Goal: Navigation & Orientation: Find specific page/section

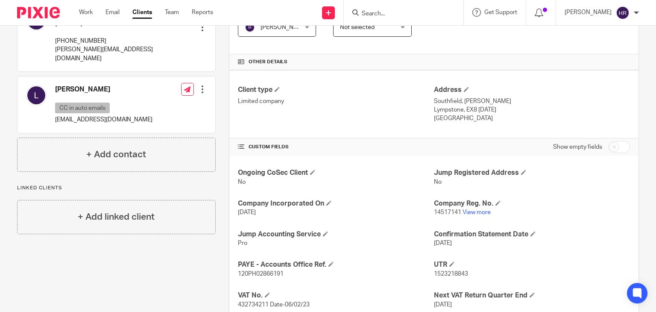
scroll to position [174, 0]
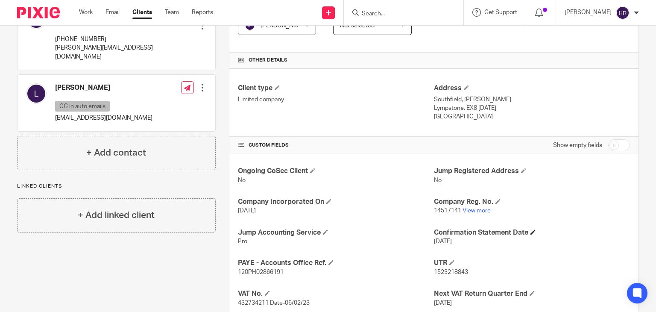
drag, startPoint x: 373, startPoint y: 99, endPoint x: 462, endPoint y: 227, distance: 156.3
click at [462, 227] on div "Client type Limited company Address Southfield, Sowden Lane Lympstone, EX8 5AD …" at bounding box center [433, 285] width 409 height 435
click at [468, 210] on link "View more" at bounding box center [476, 210] width 28 height 6
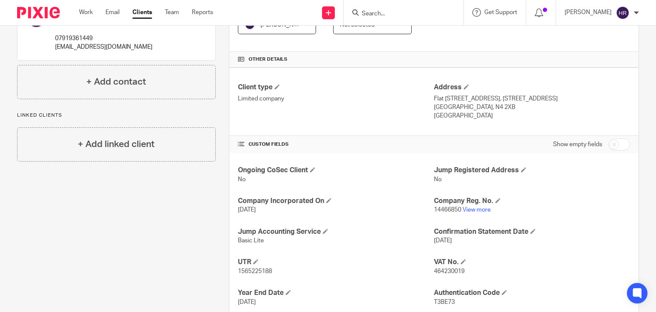
scroll to position [179, 0]
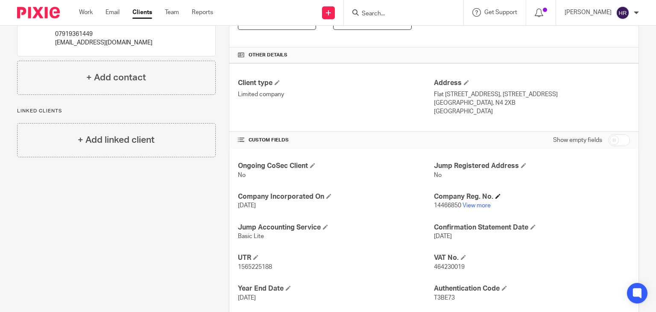
click at [468, 197] on h4 "Company Reg. No." at bounding box center [532, 196] width 196 height 9
click at [468, 205] on link "View more" at bounding box center [476, 205] width 28 height 6
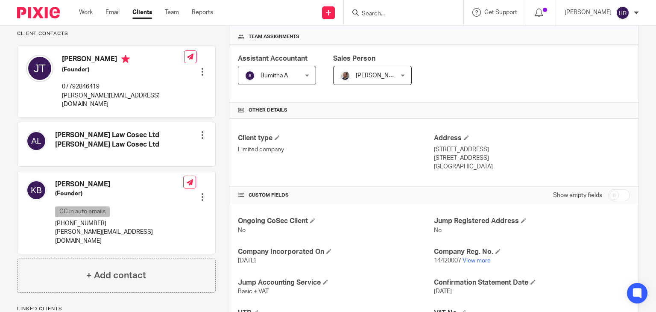
scroll to position [143, 0]
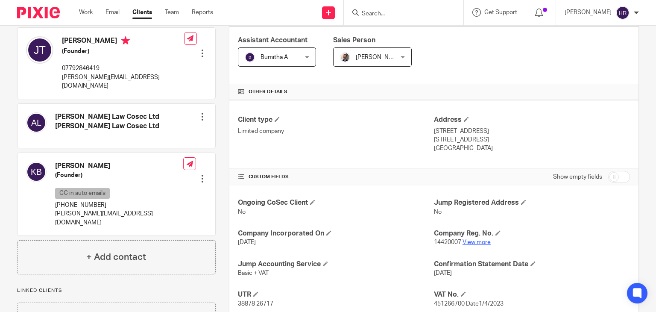
click at [477, 242] on link "View more" at bounding box center [476, 242] width 28 height 6
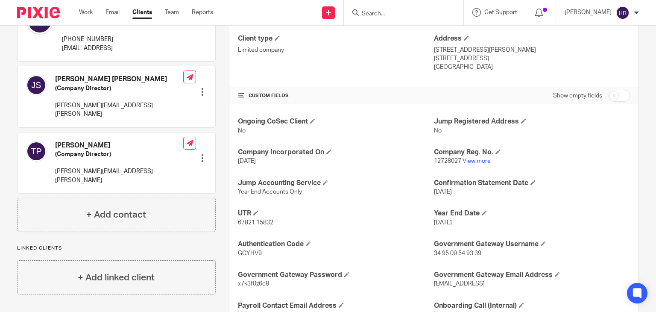
scroll to position [224, 0]
click at [468, 158] on link "View more" at bounding box center [476, 161] width 28 height 6
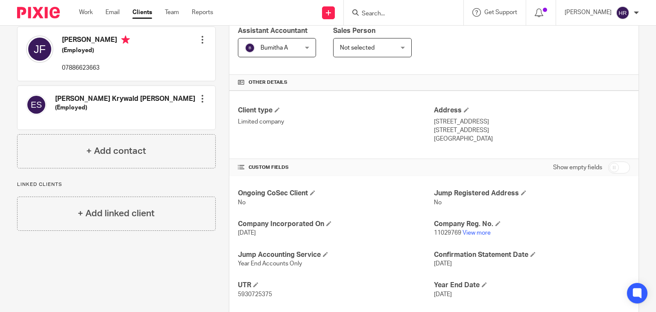
scroll to position [162, 0]
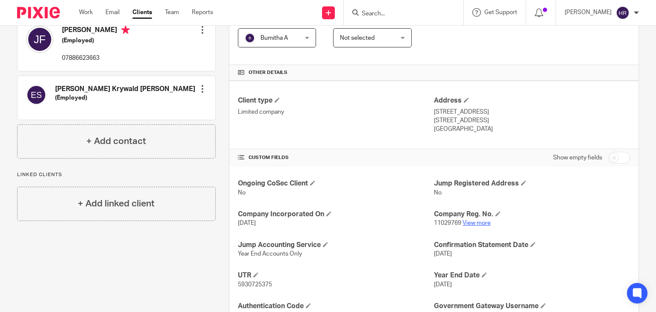
click at [470, 224] on link "View more" at bounding box center [476, 223] width 28 height 6
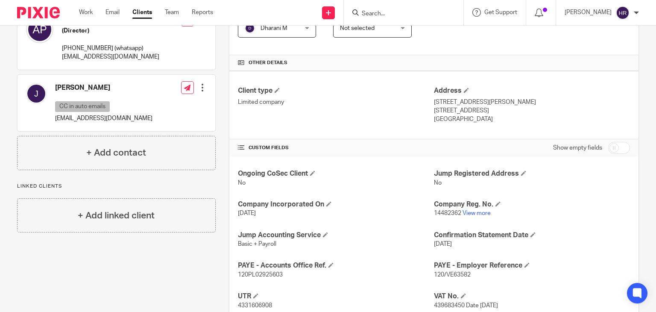
scroll to position [181, 0]
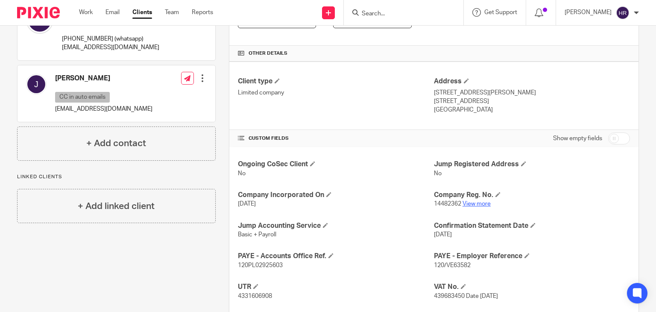
click at [473, 204] on link "View more" at bounding box center [476, 204] width 28 height 6
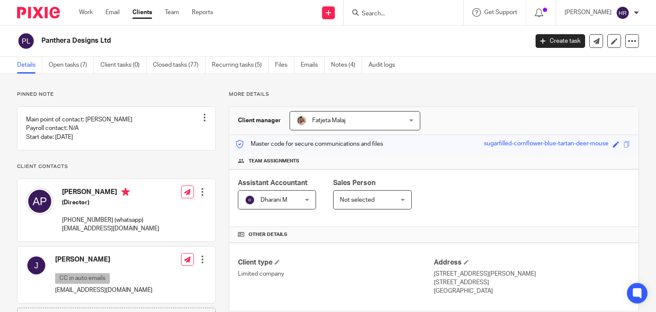
scroll to position [0, 0]
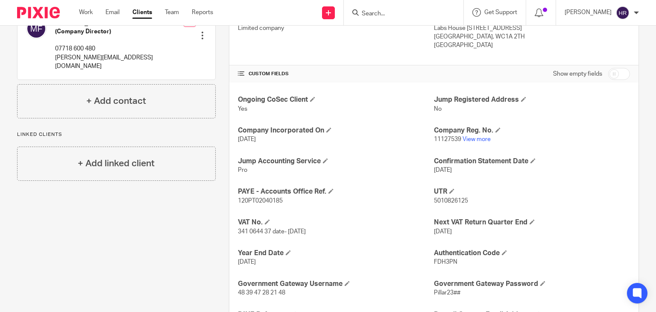
scroll to position [251, 0]
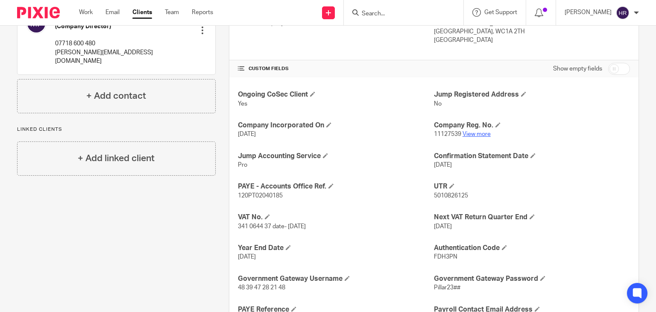
click at [463, 132] on link "View more" at bounding box center [476, 134] width 28 height 6
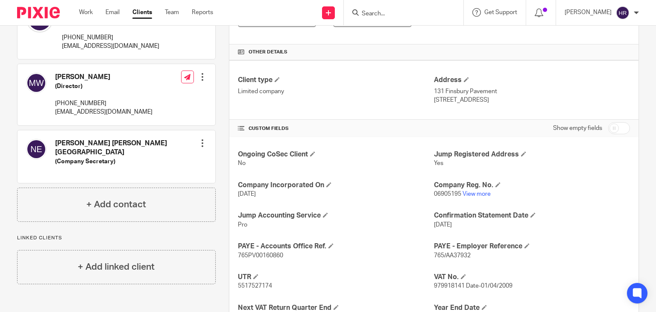
scroll to position [187, 0]
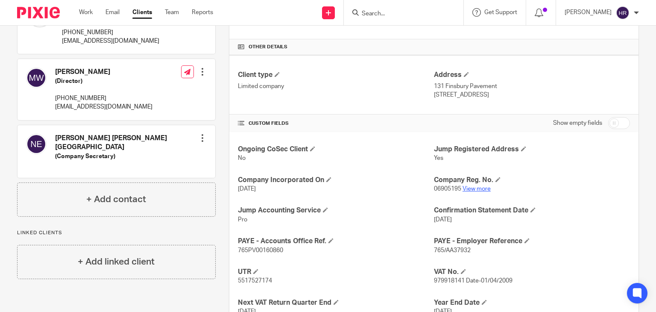
click at [464, 188] on link "View more" at bounding box center [476, 189] width 28 height 6
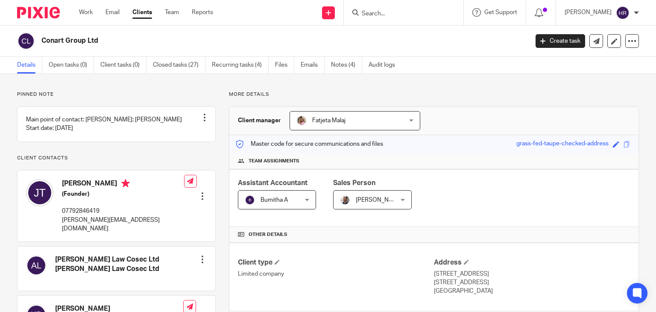
scroll to position [225, 0]
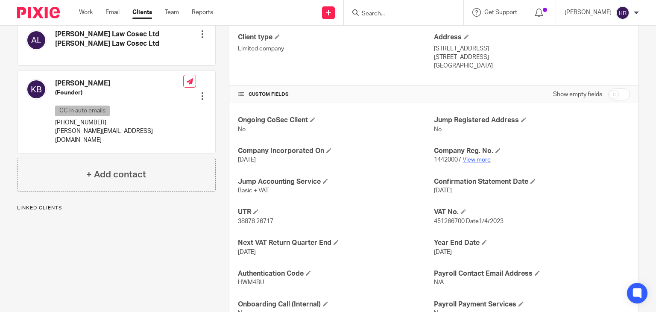
click at [479, 157] on link "View more" at bounding box center [476, 160] width 28 height 6
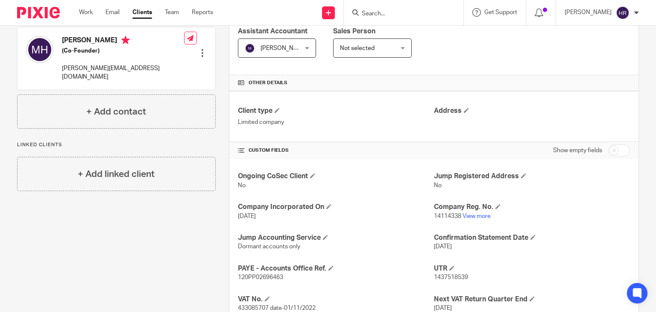
scroll to position [152, 0]
click at [464, 215] on link "View more" at bounding box center [476, 216] width 28 height 6
click at [367, 15] on input "Search" at bounding box center [399, 14] width 77 height 8
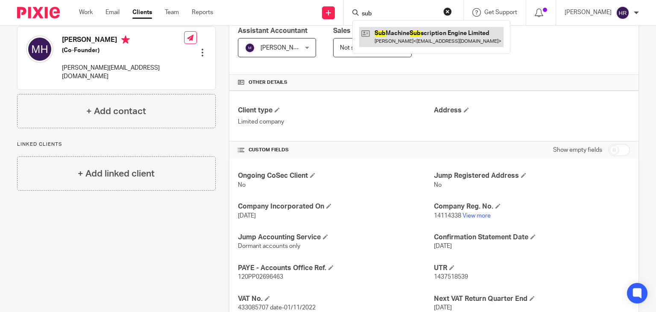
type input "sub"
click at [379, 42] on link at bounding box center [431, 37] width 144 height 20
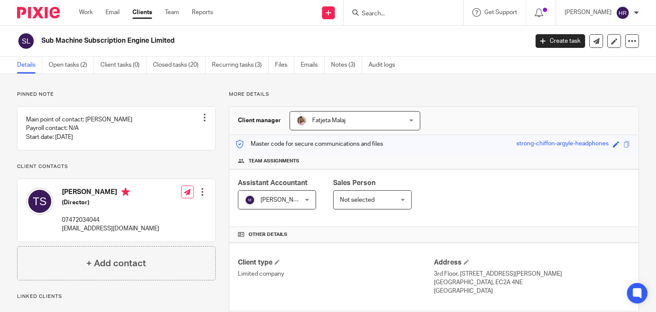
scroll to position [230, 0]
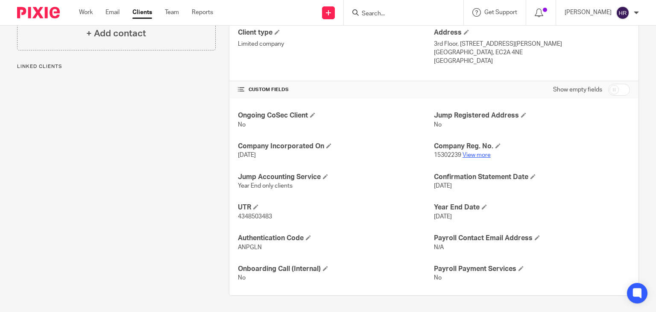
click at [463, 153] on link "View more" at bounding box center [476, 155] width 28 height 6
click at [363, 13] on input "Search" at bounding box center [399, 14] width 77 height 8
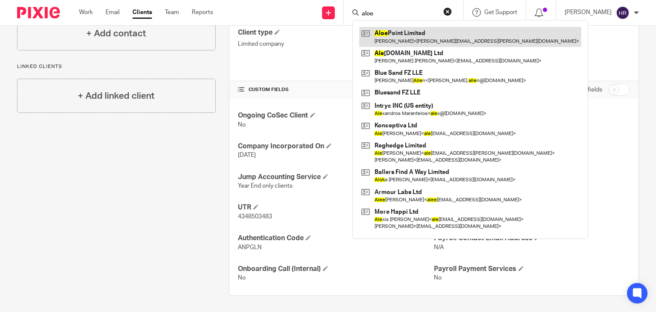
type input "aloe"
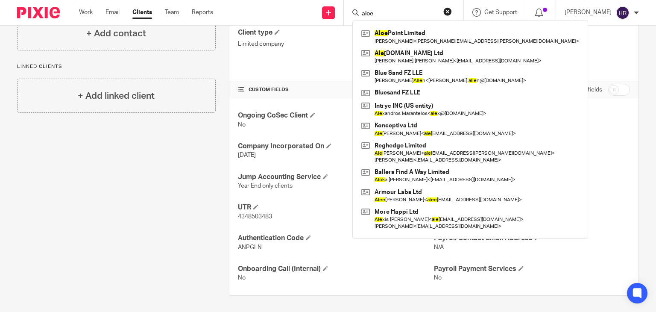
drag, startPoint x: 389, startPoint y: 12, endPoint x: 317, endPoint y: 20, distance: 72.6
click at [317, 20] on div "Send new email Create task Add client aloe Aloe Point Limited Chris Joubert < c…" at bounding box center [441, 12] width 430 height 25
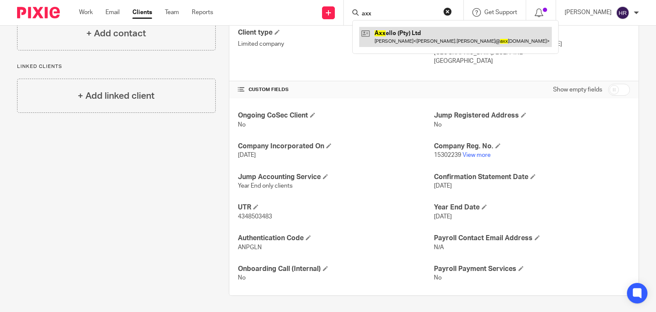
type input "axx"
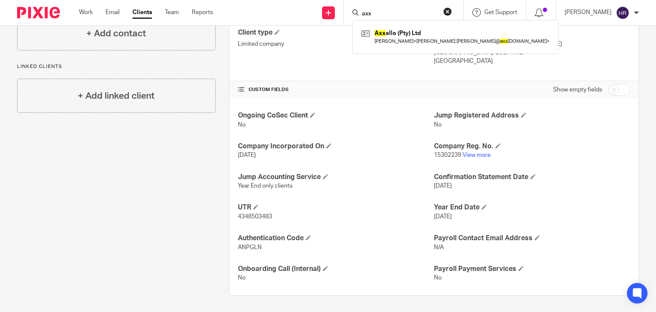
click at [383, 10] on form "axx" at bounding box center [406, 12] width 91 height 11
drag, startPoint x: 381, startPoint y: 12, endPoint x: 334, endPoint y: 16, distance: 47.5
click at [334, 16] on div "Send new email Create task Add client axx Axx ello (Pty) Ltd Erick Visser < eri…" at bounding box center [441, 12] width 430 height 25
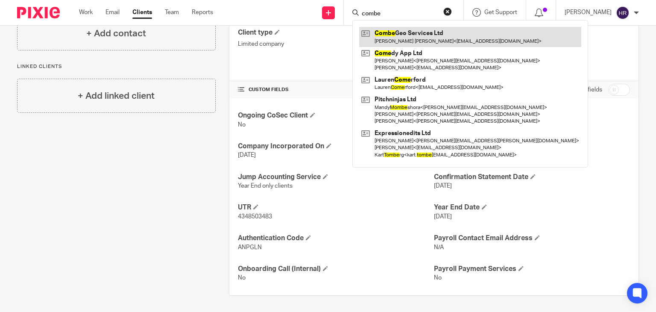
type input "combe"
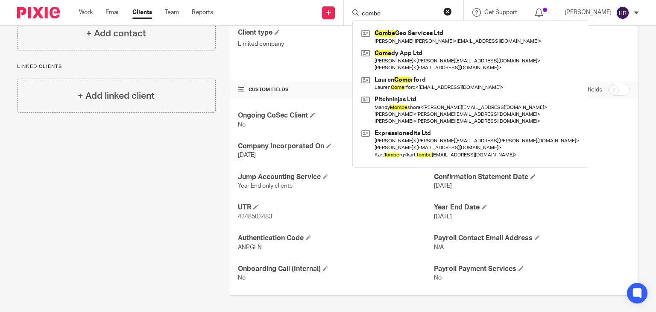
drag, startPoint x: 377, startPoint y: 11, endPoint x: 321, endPoint y: 21, distance: 57.7
click at [327, 20] on div "Send new email Create task Add client combe Combe Geo Services Ltd Lloyd Robert…" at bounding box center [441, 12] width 430 height 25
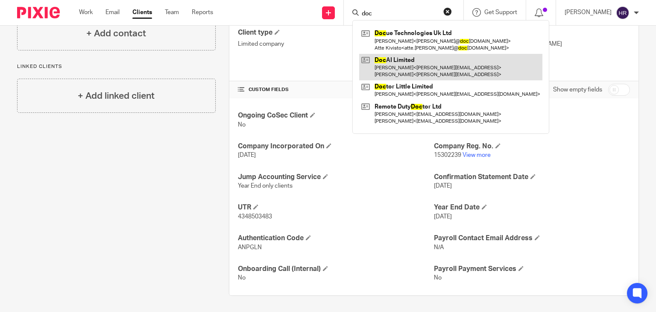
drag, startPoint x: 389, startPoint y: 32, endPoint x: 365, endPoint y: 61, distance: 37.5
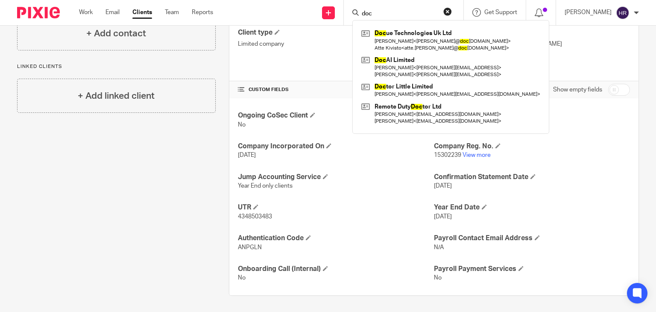
drag, startPoint x: 372, startPoint y: 16, endPoint x: 348, endPoint y: 13, distance: 24.5
click at [348, 13] on div "doc Doc ue Technologies Uk Ltd Jaakko Juhani Laukia < jaakko@ doc ue.com > Atte…" at bounding box center [404, 12] width 120 height 25
click at [391, 10] on input "doc" at bounding box center [399, 14] width 77 height 8
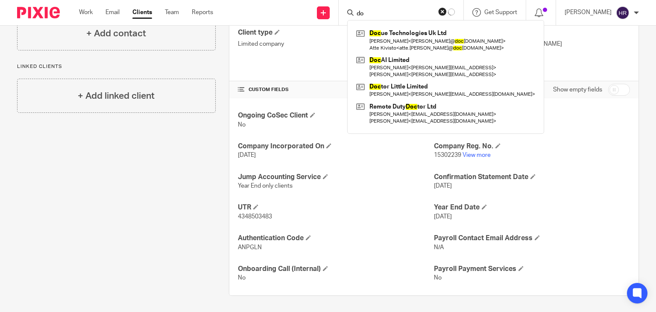
type input "d"
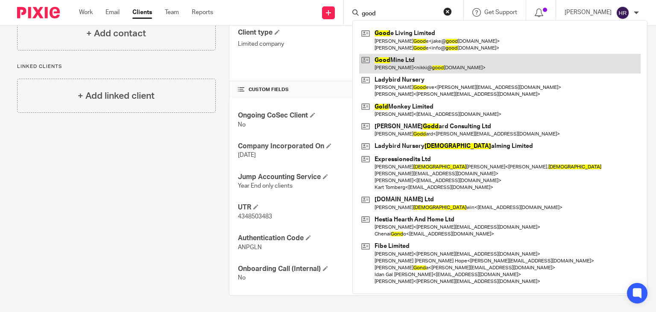
type input "good"
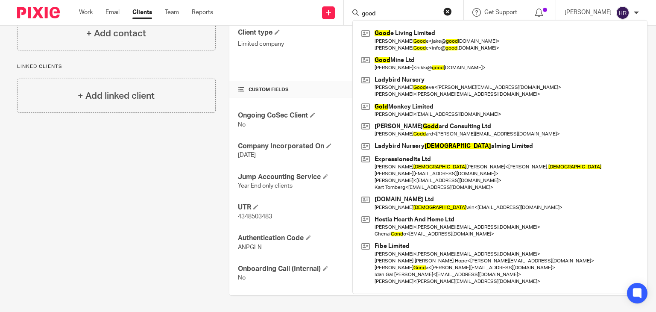
drag, startPoint x: 376, startPoint y: 13, endPoint x: 314, endPoint y: 19, distance: 63.0
click at [314, 19] on div "Send new email Create task Add client good Good e Living Limited Jake Good e < …" at bounding box center [441, 12] width 430 height 25
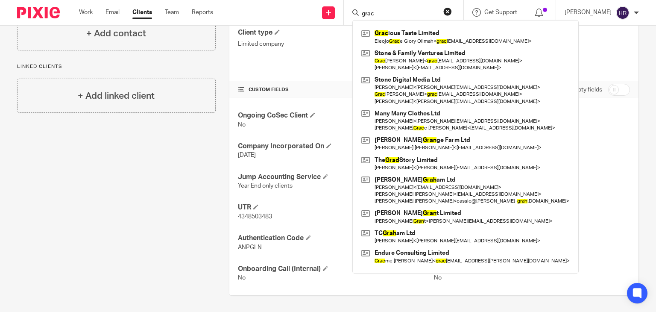
type input "grac"
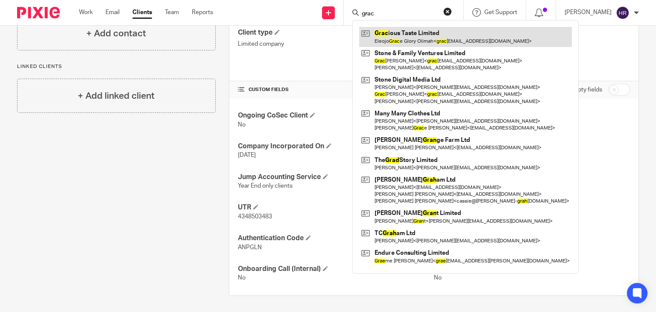
drag, startPoint x: 384, startPoint y: 26, endPoint x: 372, endPoint y: 32, distance: 13.2
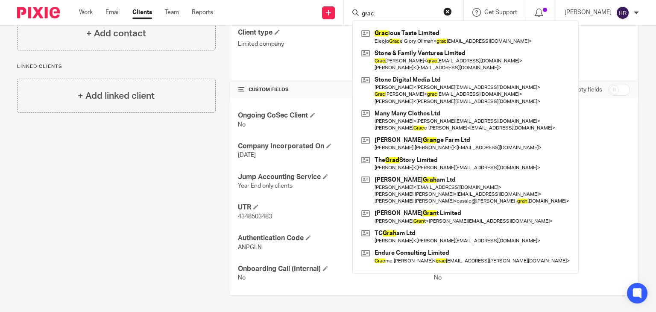
drag, startPoint x: 374, startPoint y: 16, endPoint x: 335, endPoint y: 17, distance: 39.3
click at [335, 17] on div "Send new email Create task Add client grac Grac ious Taste Limited Eleojo Grac …" at bounding box center [441, 12] width 430 height 25
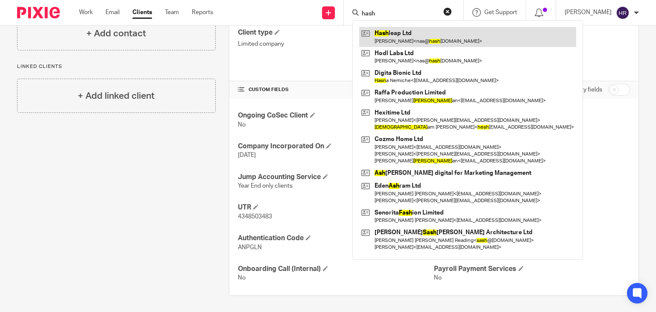
type input "hash"
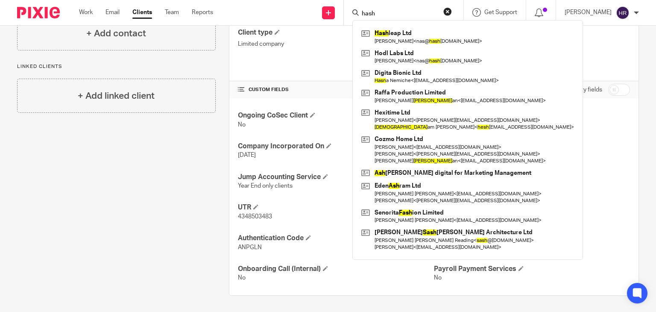
drag, startPoint x: 369, startPoint y: 13, endPoint x: 332, endPoint y: 16, distance: 37.2
click at [332, 15] on div "Send new email Create task Add client hash Hash leap Ltd Nasir Jamal < nas@ has…" at bounding box center [441, 12] width 430 height 25
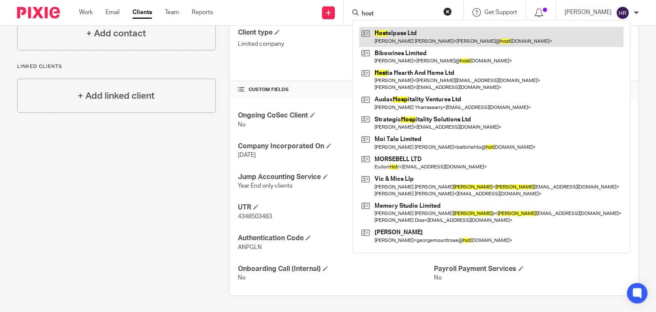
type input "host"
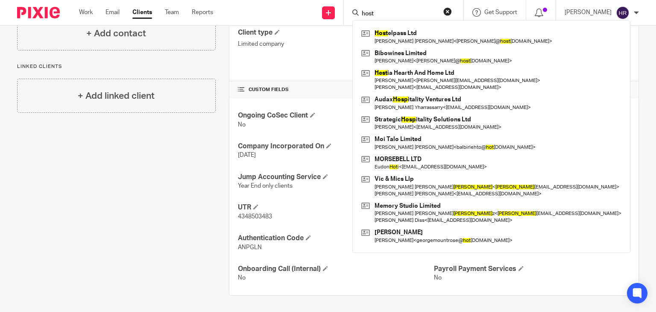
drag, startPoint x: 377, startPoint y: 18, endPoint x: 351, endPoint y: 15, distance: 26.3
click at [351, 16] on div "host Host elpass Ltd Sarah Ann Weingust < sarah@ host elpass.co > Bibowines Lim…" at bounding box center [404, 12] width 120 height 25
click at [385, 10] on input "host" at bounding box center [399, 14] width 77 height 8
click at [381, 12] on input "host" at bounding box center [399, 14] width 77 height 8
drag, startPoint x: 381, startPoint y: 12, endPoint x: 334, endPoint y: 9, distance: 46.6
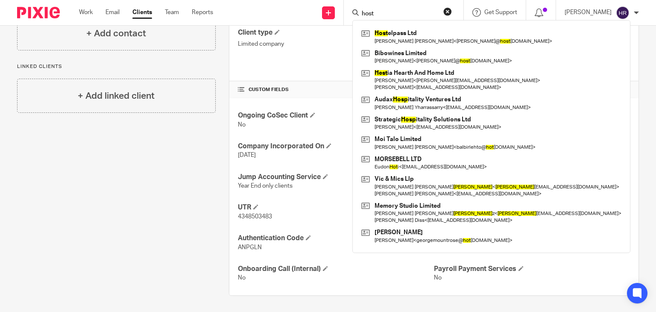
click at [334, 9] on div "Send new email Create task Add client host Host elpass Ltd Sarah Ann Weingust <…" at bounding box center [441, 12] width 430 height 25
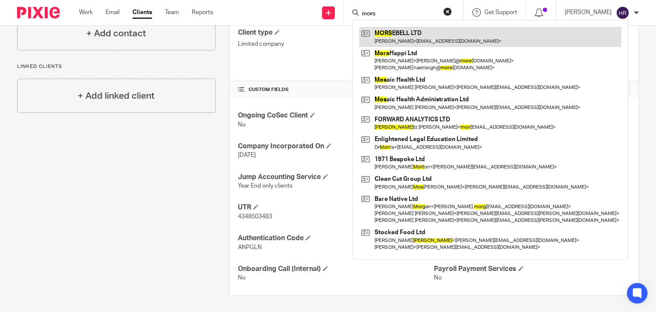
type input "mors"
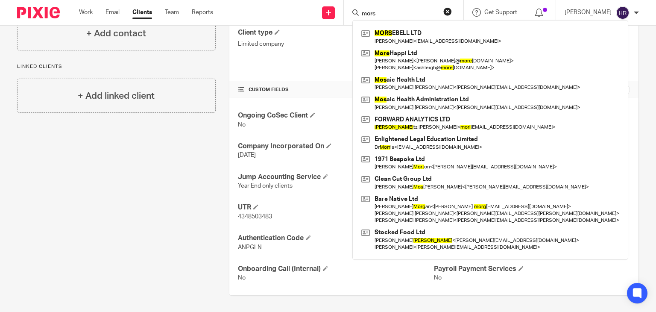
click at [386, 9] on form "mors" at bounding box center [406, 12] width 91 height 11
drag, startPoint x: 376, startPoint y: 16, endPoint x: 330, endPoint y: 11, distance: 46.0
click at [330, 11] on div "Send new email Create task Add client mors MORS EBELL LTD Eudon Hoti < udonhoti…" at bounding box center [441, 12] width 430 height 25
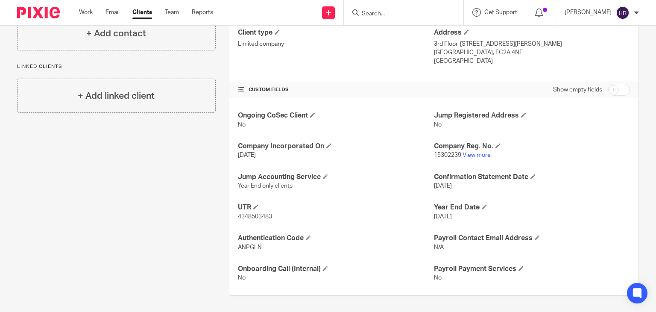
click at [367, 12] on input "Search" at bounding box center [399, 14] width 77 height 8
click at [373, 15] on input "Search" at bounding box center [399, 14] width 77 height 8
click at [372, 12] on input "Search" at bounding box center [399, 14] width 77 height 8
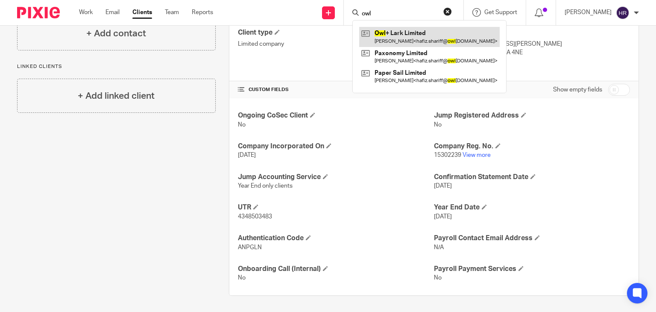
type input "owl"
click at [372, 33] on link at bounding box center [429, 37] width 140 height 20
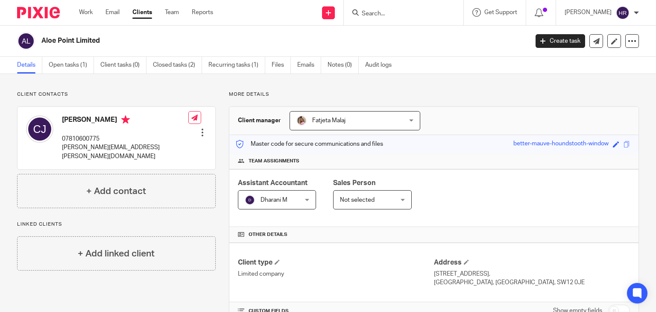
click at [130, 118] on h4 "[PERSON_NAME]" at bounding box center [125, 120] width 126 height 11
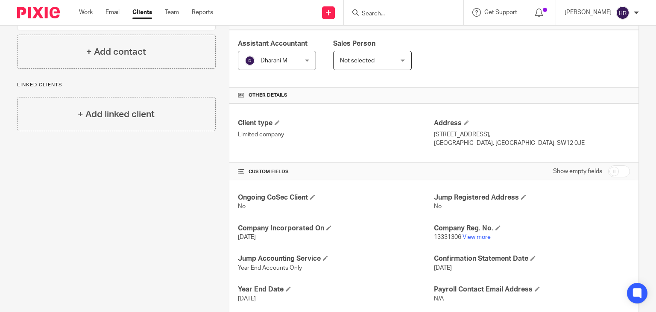
scroll to position [147, 0]
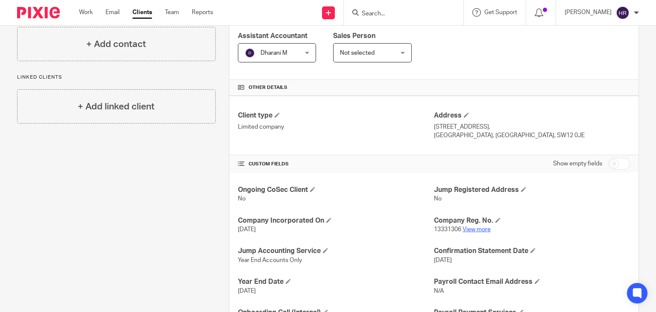
click at [478, 229] on link "View more" at bounding box center [476, 229] width 28 height 6
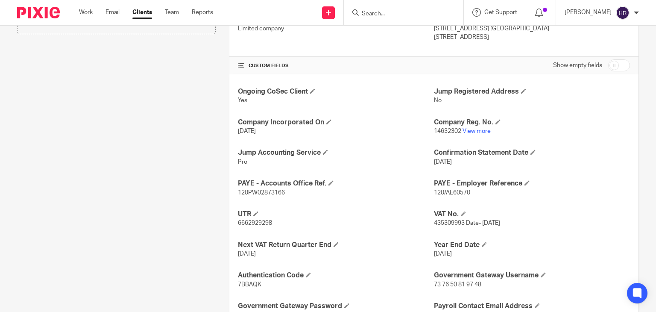
scroll to position [248, 0]
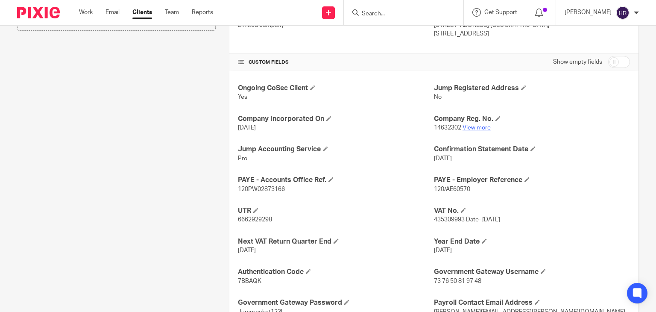
click at [471, 128] on link "View more" at bounding box center [476, 128] width 28 height 6
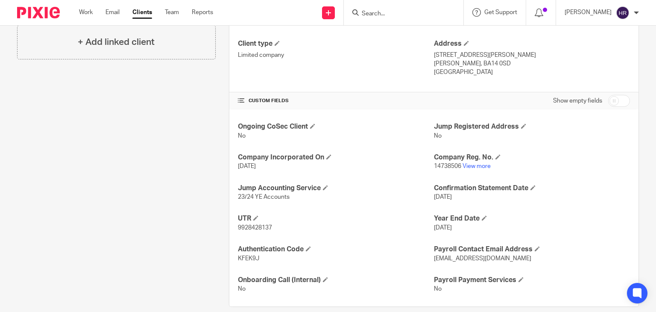
scroll to position [221, 0]
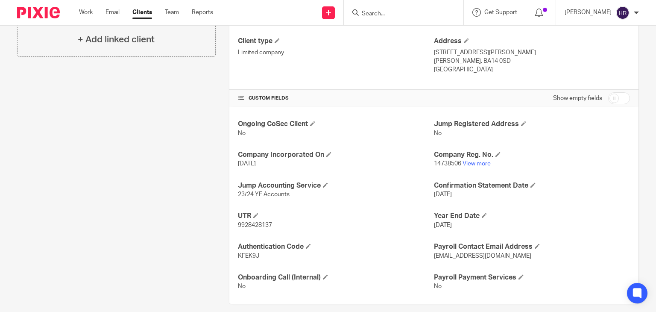
click at [477, 166] on div "Ongoing CoSec Client No Jump Registered Address No Company Incorporated On 17 M…" at bounding box center [433, 205] width 409 height 197
click at [476, 164] on link "View more" at bounding box center [476, 163] width 28 height 6
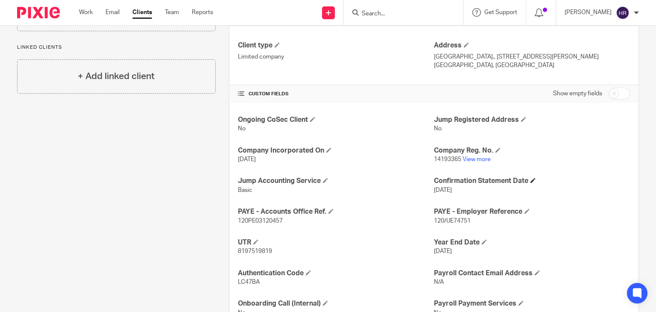
scroll to position [221, 0]
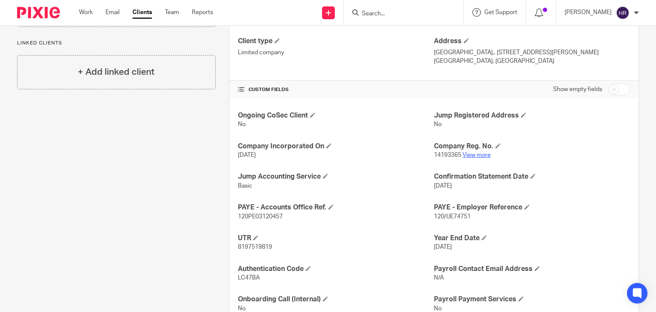
click at [468, 156] on p "14193365 View more" at bounding box center [532, 155] width 196 height 9
click at [469, 154] on link "View more" at bounding box center [476, 155] width 28 height 6
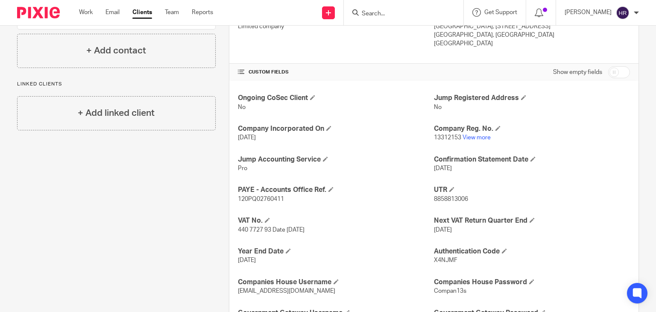
scroll to position [261, 0]
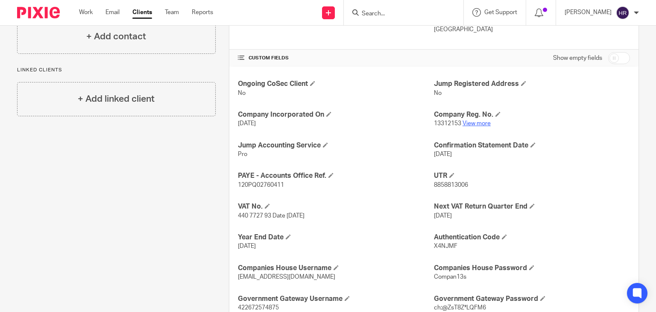
click at [468, 125] on link "View more" at bounding box center [476, 123] width 28 height 6
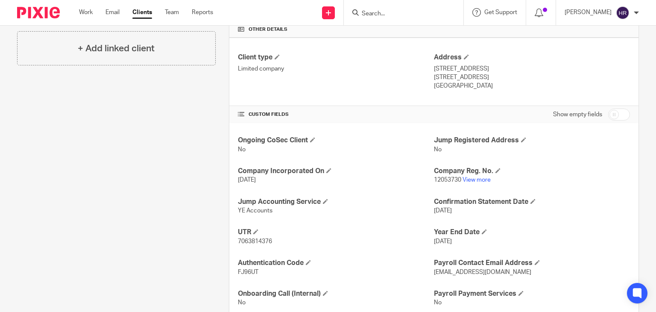
scroll to position [206, 0]
click at [483, 179] on link "View more" at bounding box center [476, 179] width 28 height 6
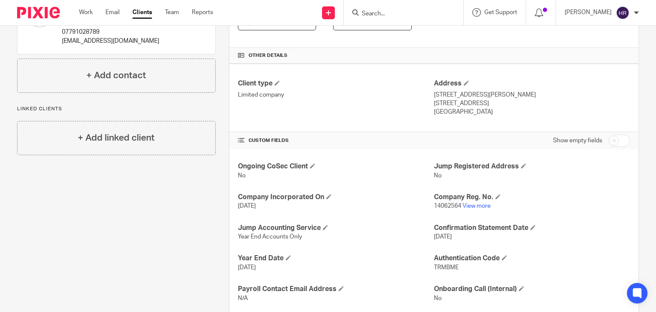
scroll to position [183, 0]
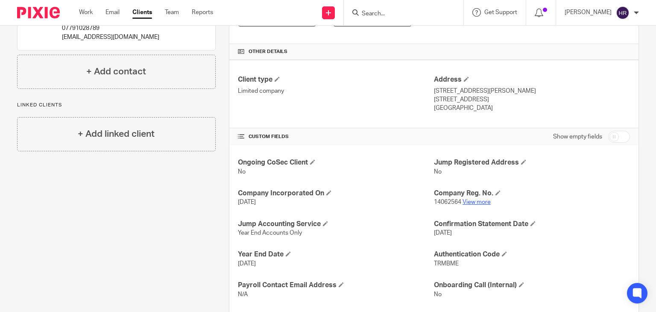
click at [470, 200] on link "View more" at bounding box center [476, 202] width 28 height 6
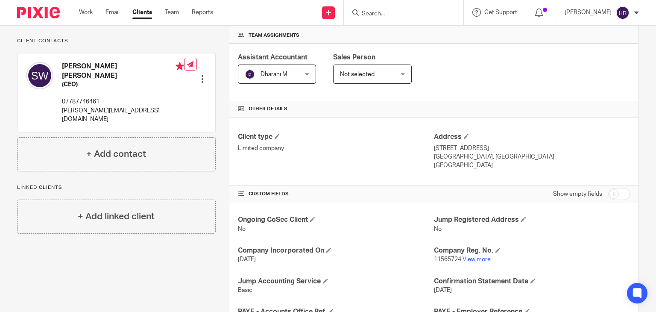
scroll to position [126, 0]
click at [469, 254] on p "11565724 View more" at bounding box center [532, 258] width 196 height 9
click at [469, 261] on p "11565724 View more" at bounding box center [532, 258] width 196 height 9
click at [468, 257] on link "View more" at bounding box center [476, 259] width 28 height 6
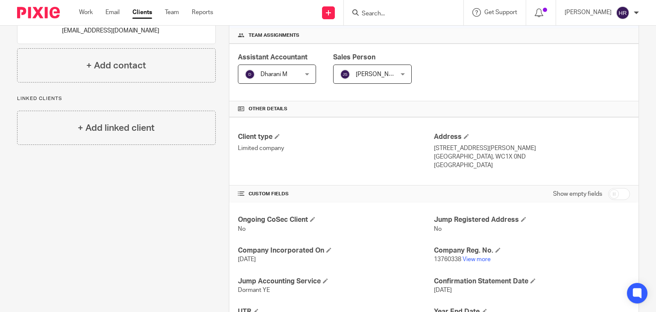
scroll to position [126, 0]
click at [468, 258] on link "View more" at bounding box center [476, 258] width 28 height 6
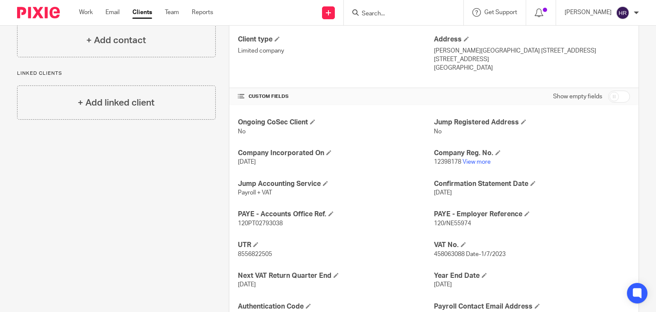
scroll to position [223, 0]
click at [470, 162] on link "View more" at bounding box center [476, 161] width 28 height 6
click at [376, 11] on input "Search" at bounding box center [399, 14] width 77 height 8
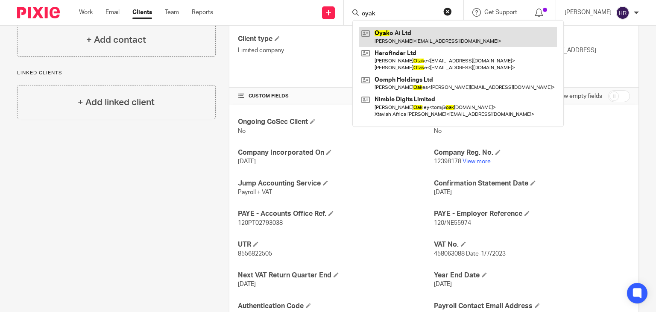
type input "oyak"
click at [387, 30] on link at bounding box center [458, 37] width 198 height 20
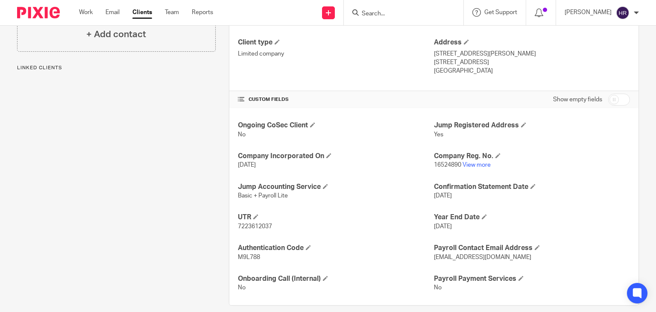
scroll to position [220, 0]
click at [465, 164] on link "View more" at bounding box center [476, 165] width 28 height 6
click at [372, 19] on div at bounding box center [404, 12] width 120 height 25
click at [371, 11] on input "Search" at bounding box center [399, 14] width 77 height 8
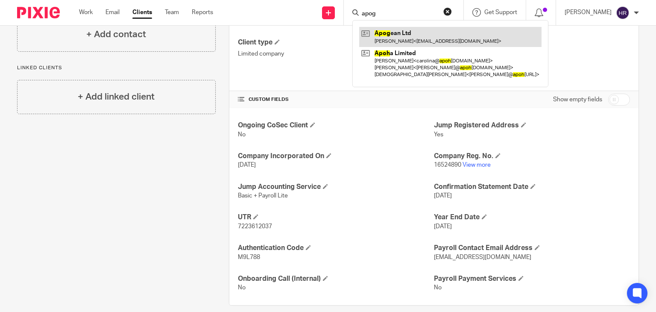
type input "apog"
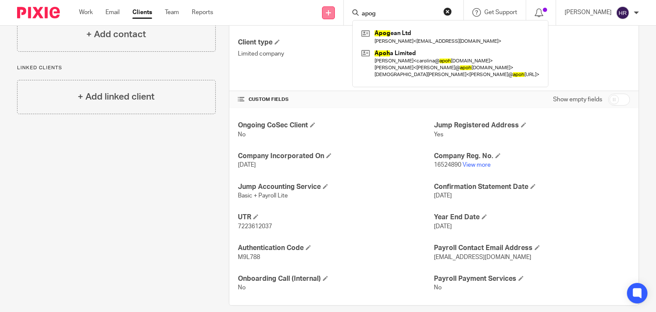
drag, startPoint x: 381, startPoint y: 13, endPoint x: 318, endPoint y: 16, distance: 63.2
click at [320, 15] on div "Send new email Create task Add client apog Apog ean Ltd Chad Smithies < info@lo…" at bounding box center [441, 12] width 430 height 25
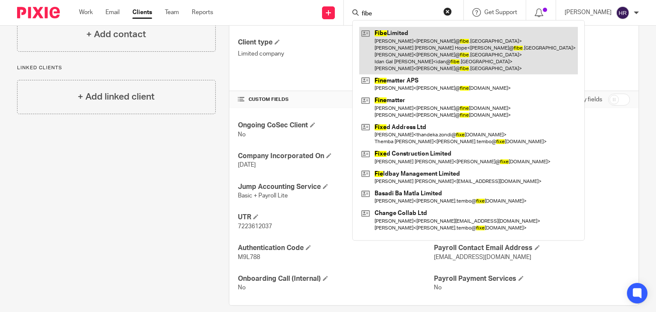
type input "fibe"
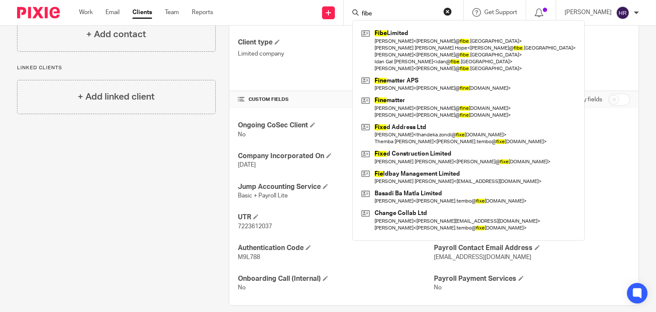
drag, startPoint x: 370, startPoint y: 11, endPoint x: 309, endPoint y: 14, distance: 61.1
click at [309, 14] on div "Send new email Create task Add client fibe Fibe Limited Neeharika < neeharika@ …" at bounding box center [441, 12] width 430 height 25
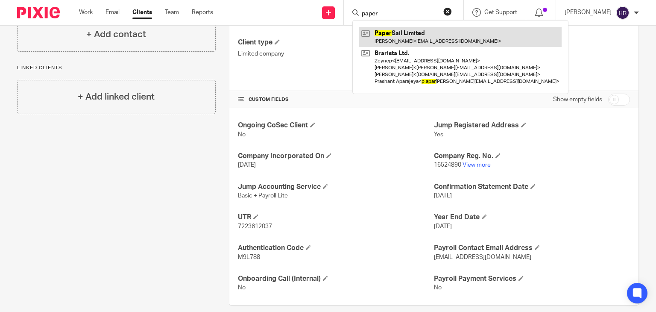
drag, startPoint x: 382, startPoint y: 23, endPoint x: 363, endPoint y: 38, distance: 24.9
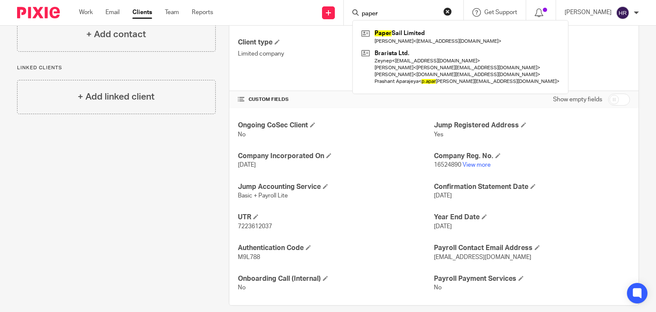
drag, startPoint x: 388, startPoint y: 14, endPoint x: 336, endPoint y: 24, distance: 52.7
click at [344, 21] on div "paper Paper Sail Limited Hafiz Shariff < hafiz.shariff@owllark.com > Brarista L…" at bounding box center [404, 12] width 120 height 25
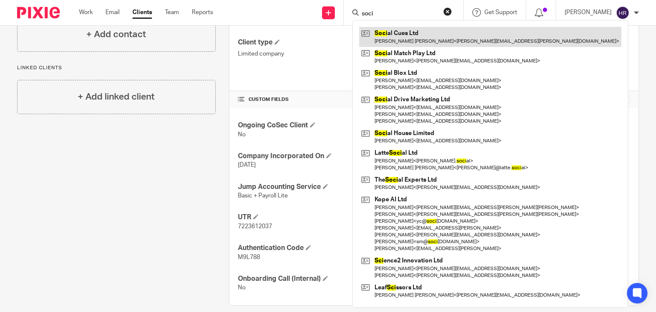
type input "soci"
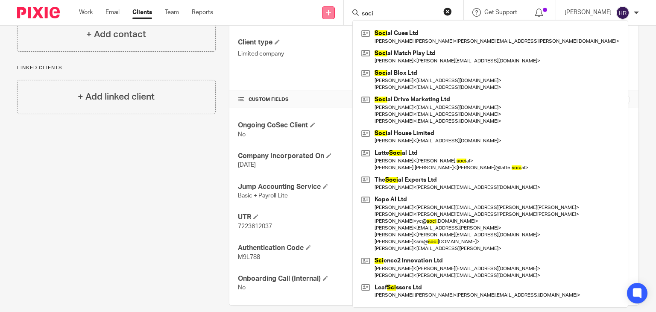
drag, startPoint x: 370, startPoint y: 14, endPoint x: 324, endPoint y: 11, distance: 46.2
click at [326, 11] on div "Send new email Create task Add client soci Soci al Cues Ltd Adam Edward Doyle <…" at bounding box center [441, 12] width 430 height 25
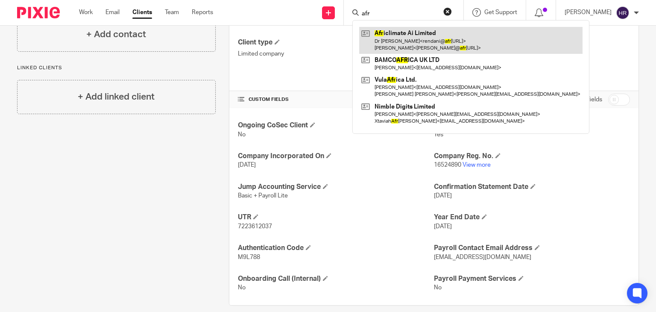
type input "afr"
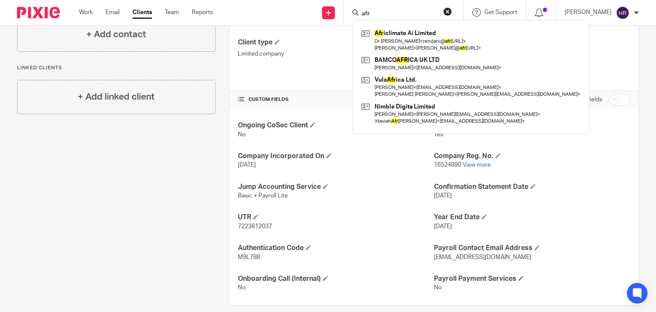
drag, startPoint x: 376, startPoint y: 16, endPoint x: 323, endPoint y: 26, distance: 53.8
click at [323, 26] on body "Work Email Clients Team Reports Work Email Clients Team Reports Settings Send n…" at bounding box center [328, 156] width 656 height 312
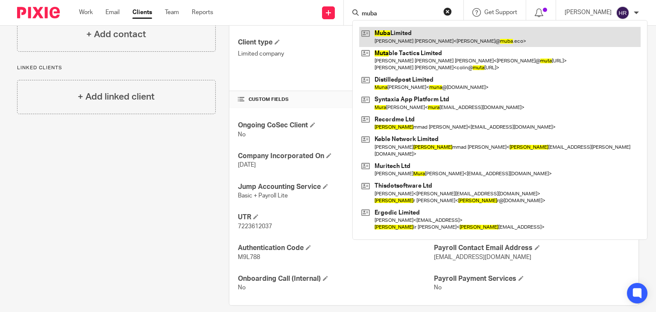
type input "muba"
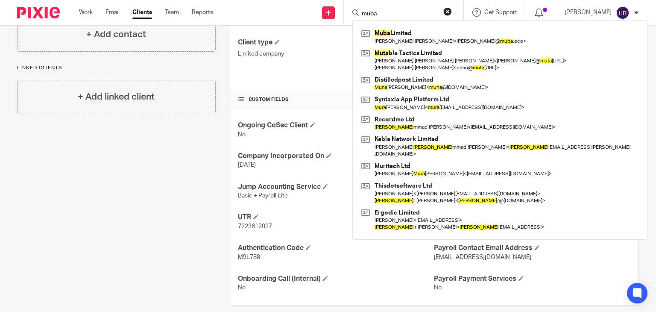
drag, startPoint x: 384, startPoint y: 15, endPoint x: 321, endPoint y: 22, distance: 63.1
click at [321, 22] on div "Send new email Create task Add client muba Muba Limited Inderneel Dayal Advani …" at bounding box center [441, 12] width 430 height 25
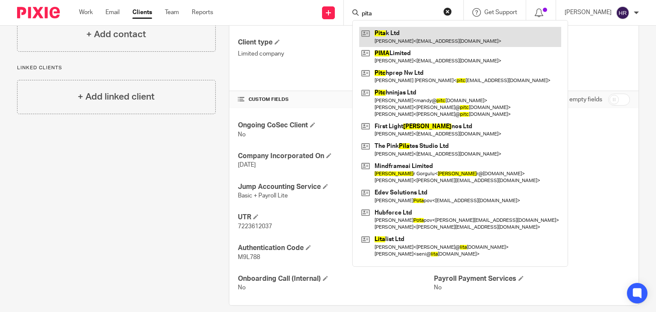
type input "pita"
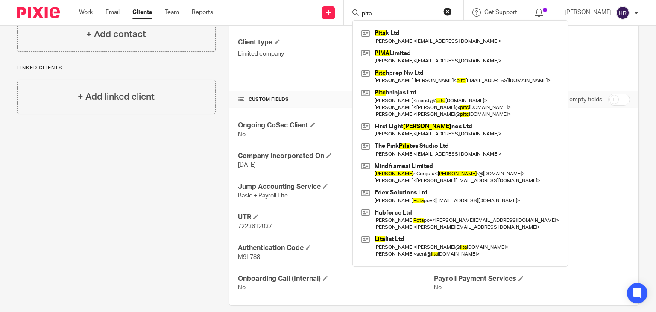
drag, startPoint x: 376, startPoint y: 16, endPoint x: 315, endPoint y: 22, distance: 60.9
click at [315, 22] on div "Send new email Create task Add client pita Pita k Ltd Jean David Aube < managem…" at bounding box center [441, 12] width 430 height 25
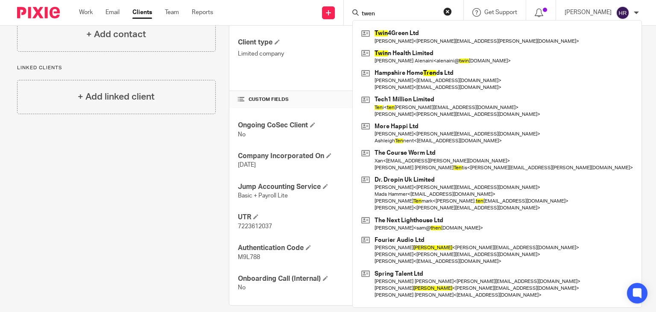
click at [374, 16] on input "twen" at bounding box center [399, 14] width 77 height 8
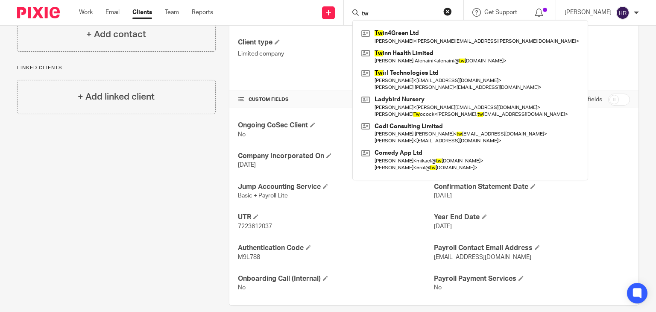
type input "t"
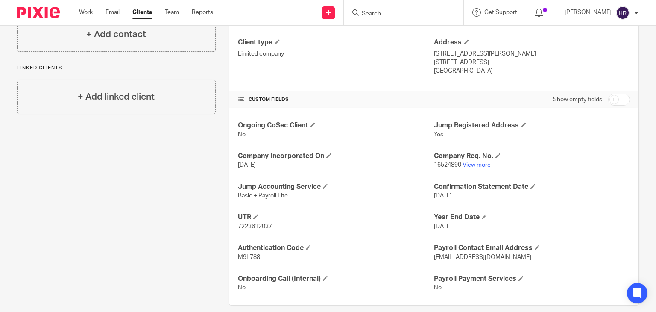
click at [373, 14] on input "Search" at bounding box center [399, 14] width 77 height 8
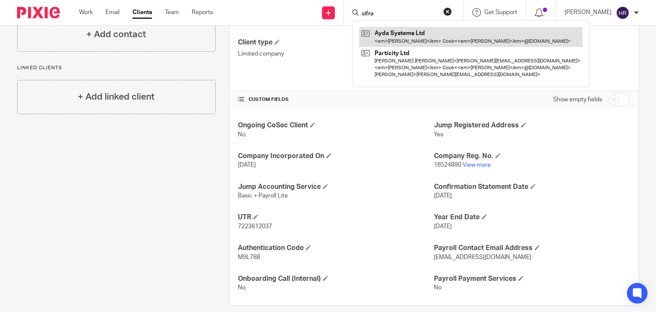
type input "sifra"
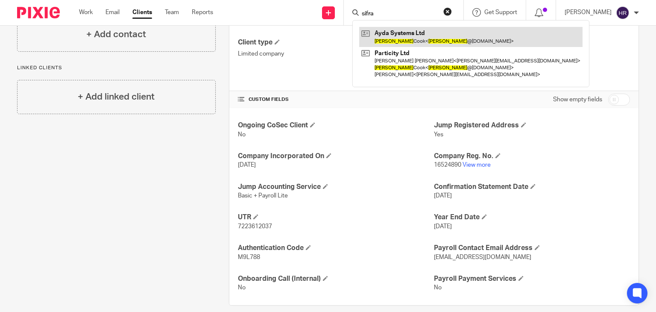
click at [375, 31] on link at bounding box center [470, 37] width 223 height 20
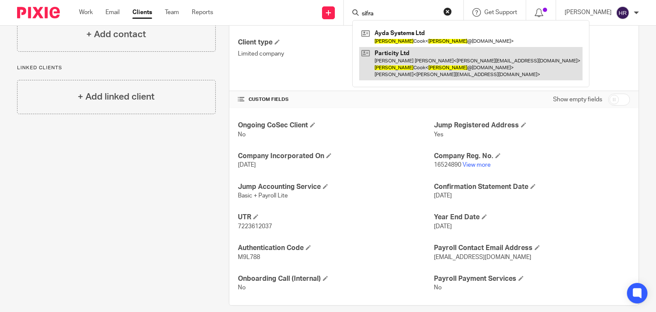
click at [394, 55] on link at bounding box center [470, 64] width 223 height 34
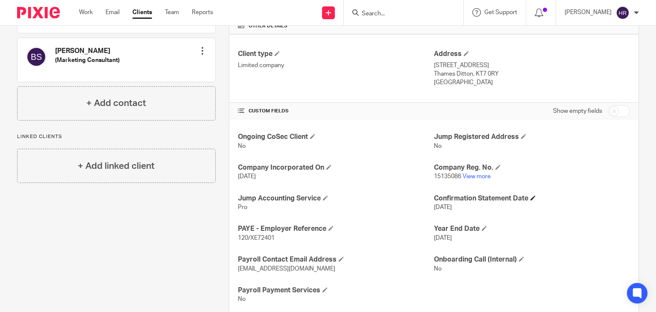
scroll to position [230, 0]
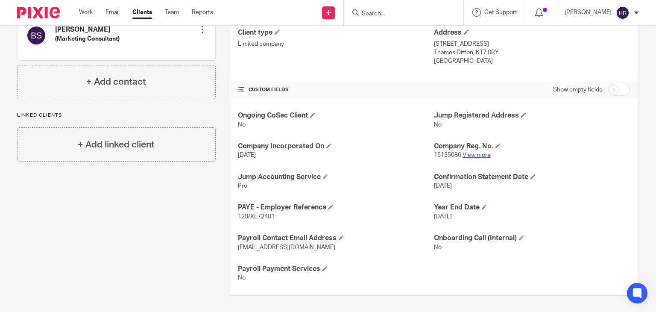
click at [473, 152] on link "View more" at bounding box center [476, 155] width 28 height 6
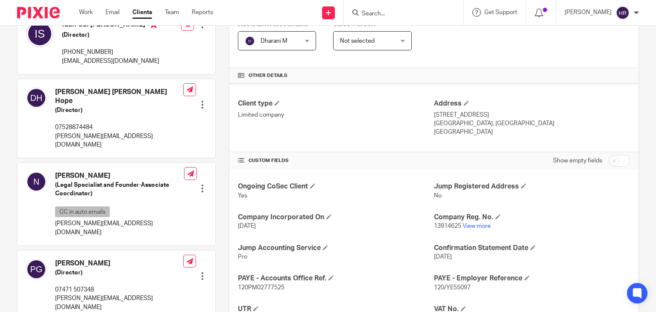
scroll to position [160, 0]
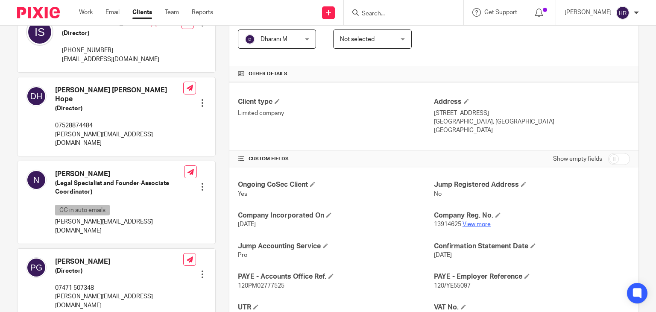
click at [477, 221] on link "View more" at bounding box center [476, 224] width 28 height 6
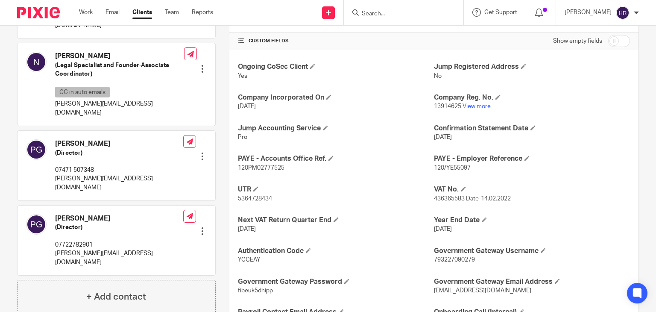
scroll to position [305, 0]
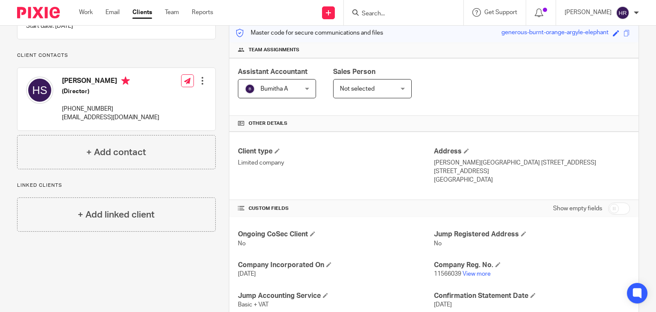
scroll to position [119, 0]
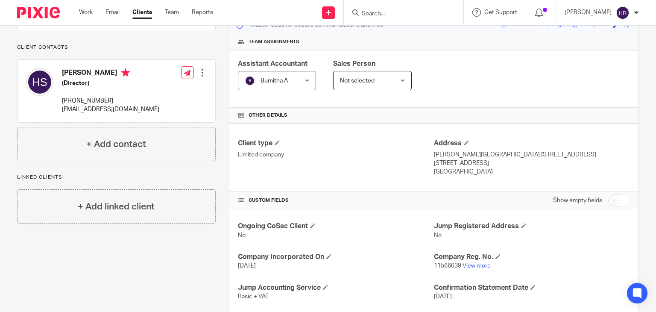
click at [476, 261] on p "11566039 View more" at bounding box center [532, 265] width 196 height 9
click at [475, 265] on link "View more" at bounding box center [476, 265] width 28 height 6
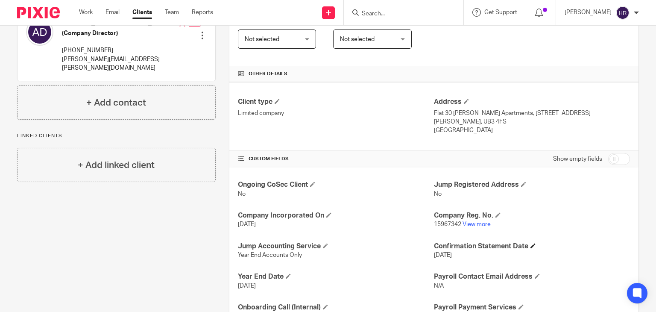
scroll to position [171, 0]
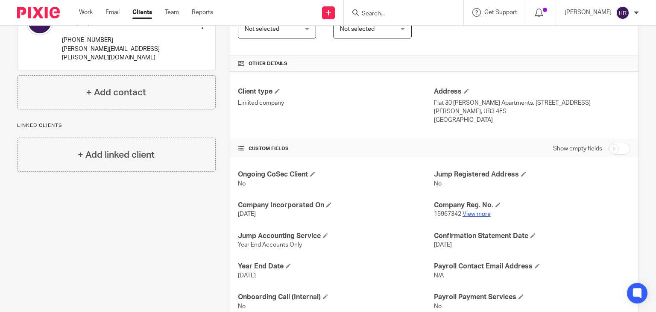
click at [484, 213] on link "View more" at bounding box center [476, 214] width 28 height 6
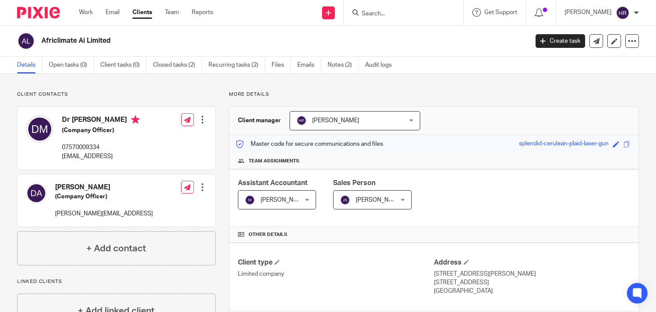
scroll to position [230, 0]
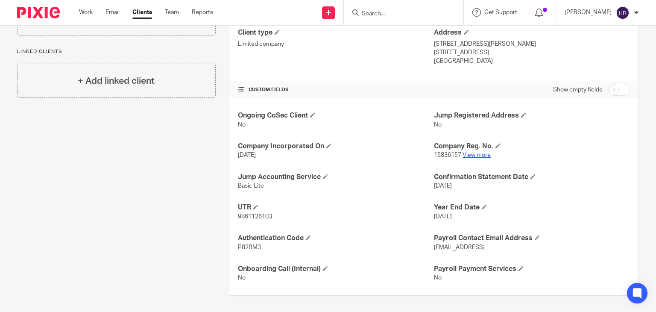
click at [471, 152] on link "View more" at bounding box center [476, 155] width 28 height 6
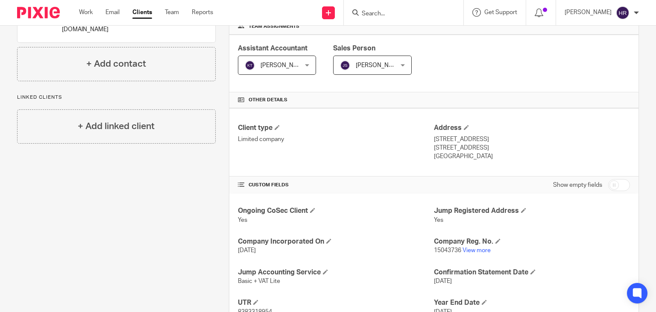
scroll to position [137, 0]
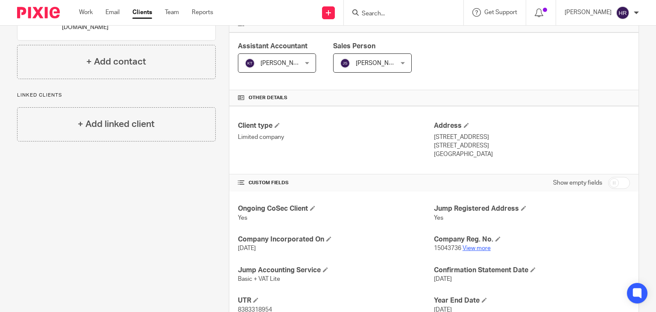
click at [470, 251] on div "Ongoing CoSec Client Yes Jump Registered Address Yes Company Incorporated On 2 …" at bounding box center [433, 289] width 409 height 197
click at [469, 245] on link "View more" at bounding box center [476, 248] width 28 height 6
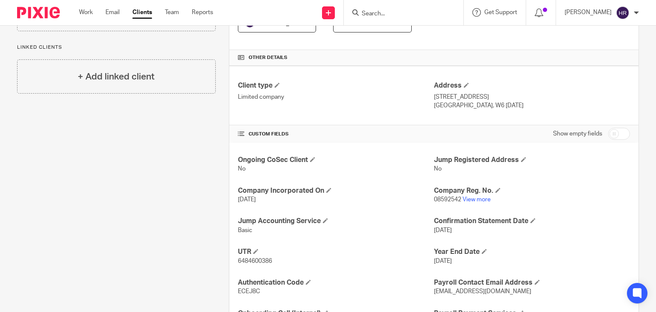
scroll to position [178, 0]
click at [472, 196] on link "View more" at bounding box center [476, 198] width 28 height 6
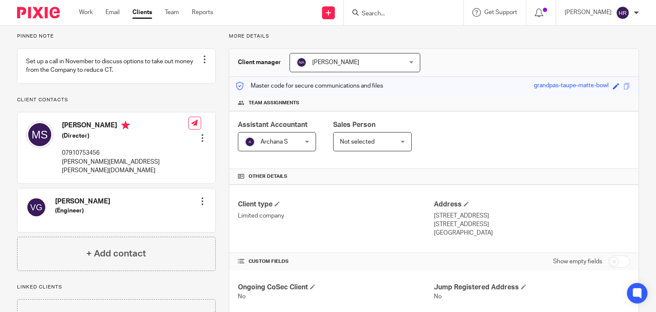
scroll to position [60, 0]
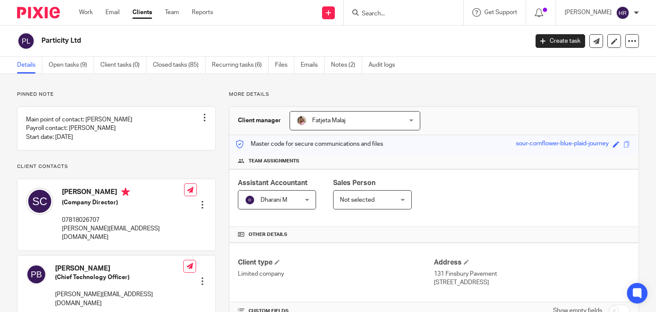
click at [371, 17] on input "Search" at bounding box center [399, 14] width 77 height 8
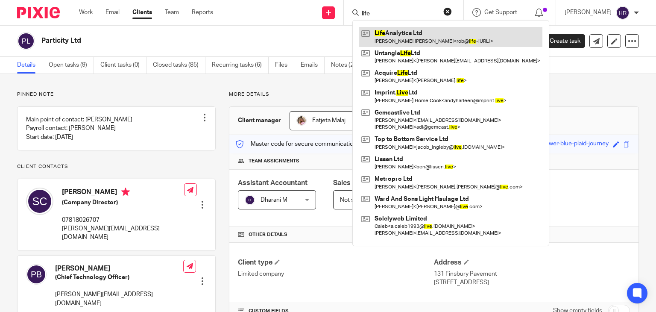
type input "life"
click at [374, 31] on link at bounding box center [450, 37] width 183 height 20
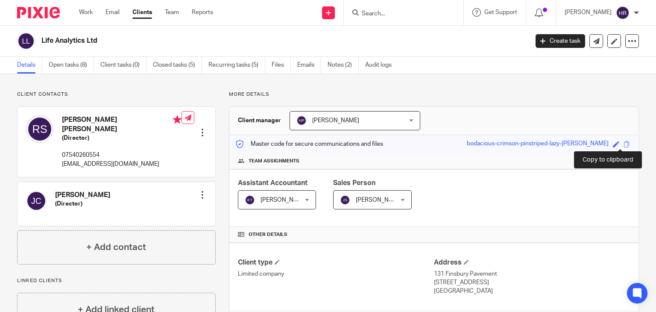
click at [623, 146] on span at bounding box center [626, 144] width 6 height 6
click at [367, 19] on div at bounding box center [404, 12] width 120 height 25
click at [367, 16] on input "Search" at bounding box center [399, 14] width 77 height 8
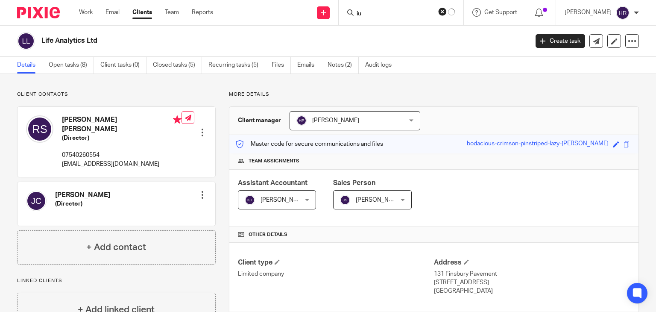
type input "i"
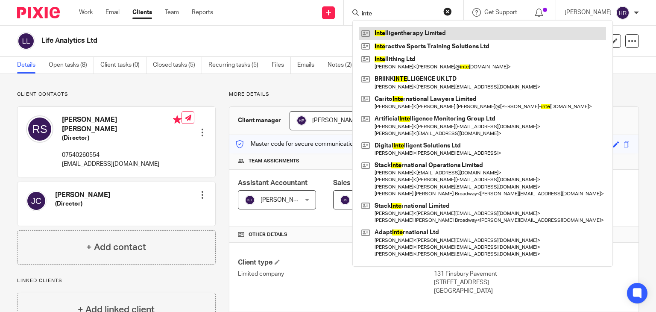
type input "inte"
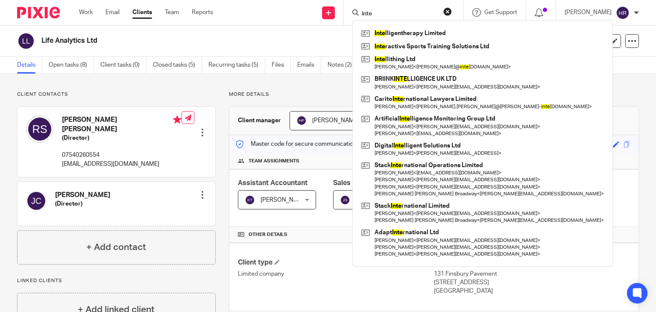
drag, startPoint x: 382, startPoint y: 11, endPoint x: 312, endPoint y: 22, distance: 70.5
click at [312, 22] on div "Send new email Create task Add client inte Inte lligentherapy Limited Inte ract…" at bounding box center [441, 12] width 430 height 25
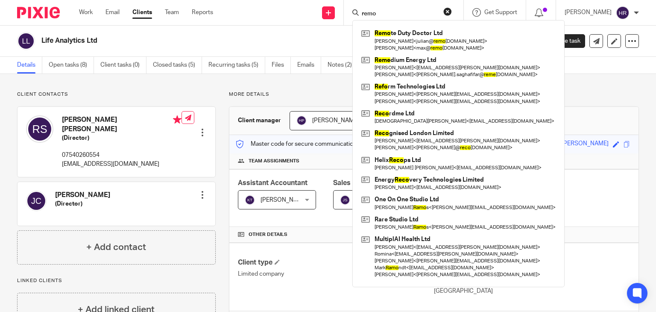
drag, startPoint x: 377, startPoint y: 15, endPoint x: 338, endPoint y: 21, distance: 39.8
click at [344, 21] on div "remo Remo te Duty Doctor Ltd Julian Titz < julian@ remo tedutydoctor.co.uk > Ma…" at bounding box center [404, 12] width 120 height 25
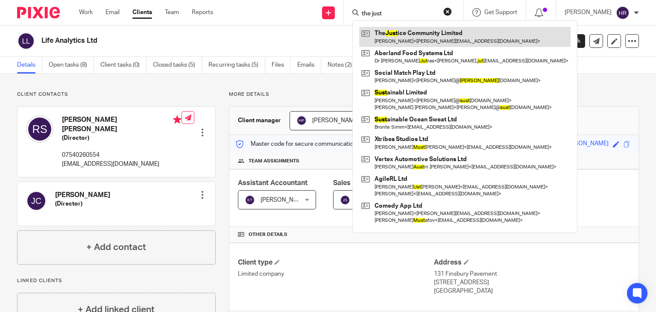
type input "the just"
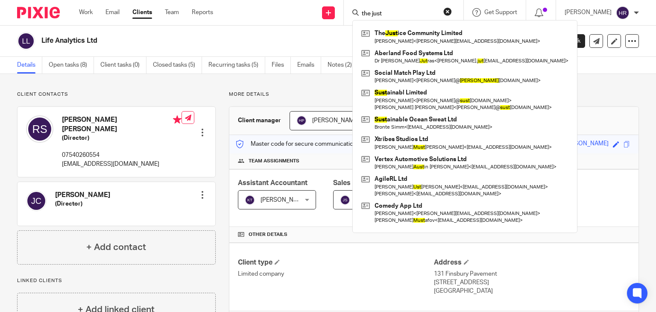
drag, startPoint x: 379, startPoint y: 13, endPoint x: 335, endPoint y: 26, distance: 45.4
click at [335, 26] on body "Work Email Clients Team Reports Work Email Clients Team Reports Settings Send n…" at bounding box center [328, 156] width 656 height 312
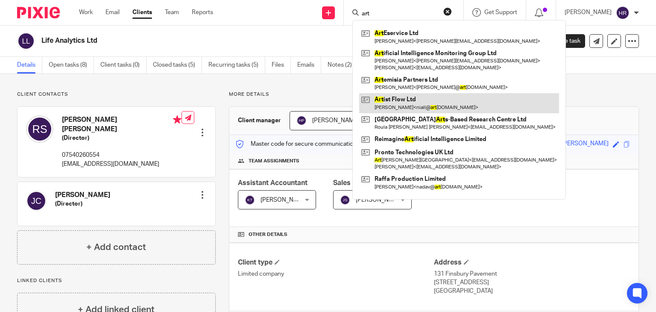
type input "art"
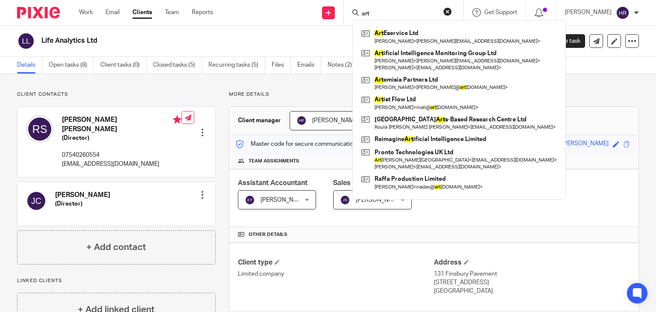
drag, startPoint x: 365, startPoint y: 15, endPoint x: 335, endPoint y: 17, distance: 30.9
click at [335, 17] on div "Send new email Create task Add client art Art Eservice Ltd Evgeny Zlotin < e.zl…" at bounding box center [441, 12] width 430 height 25
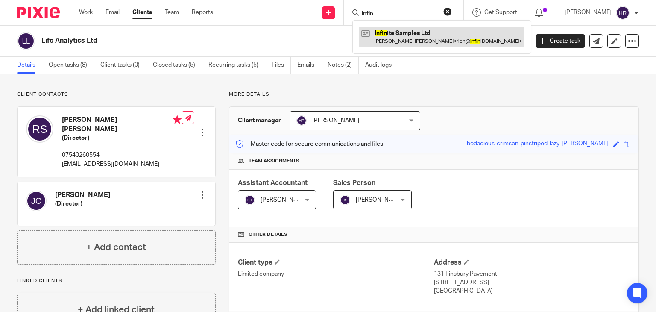
type input "infin"
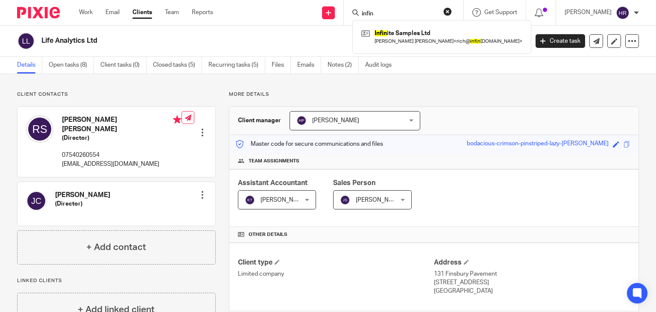
click at [138, 20] on div "Work Email Clients Team Reports Work Email Clients Team Reports Settings" at bounding box center [147, 12] width 155 height 25
click at [139, 13] on link "Clients" at bounding box center [142, 12] width 20 height 9
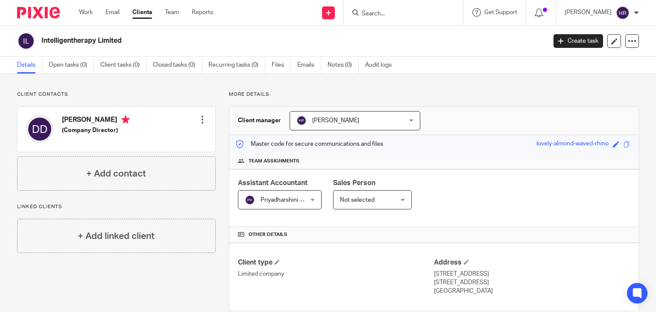
scroll to position [230, 0]
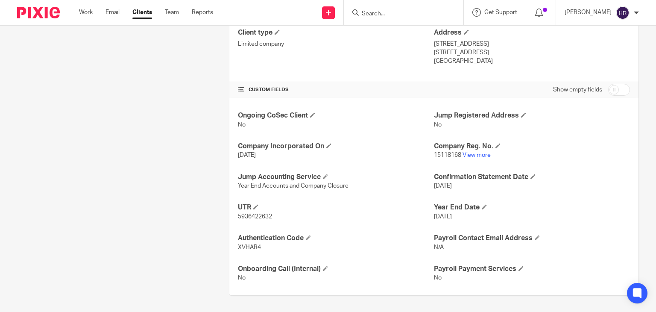
click at [468, 157] on p "15118168 View more" at bounding box center [532, 155] width 196 height 9
click at [467, 155] on link "View more" at bounding box center [476, 155] width 28 height 6
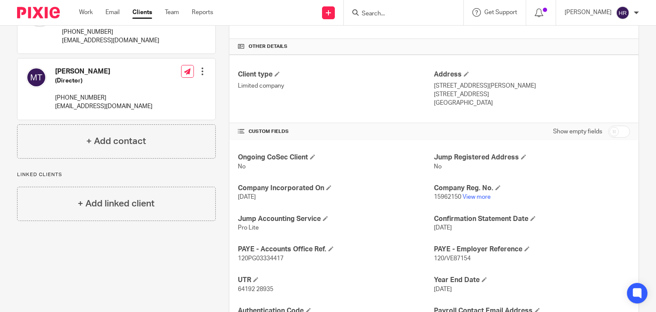
scroll to position [191, 0]
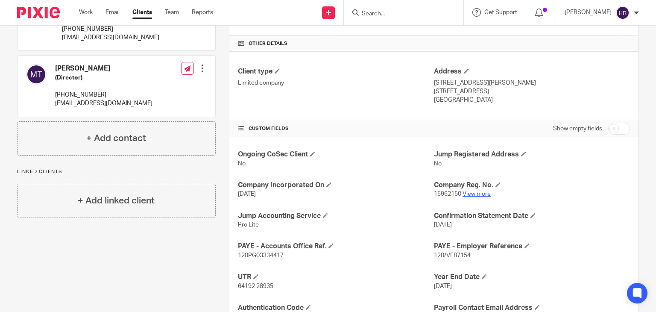
click at [467, 192] on link "View more" at bounding box center [476, 194] width 28 height 6
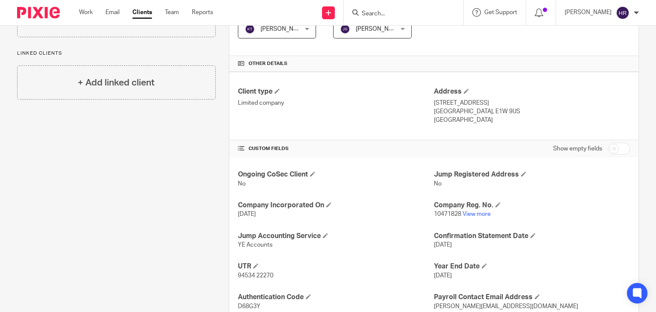
scroll to position [230, 0]
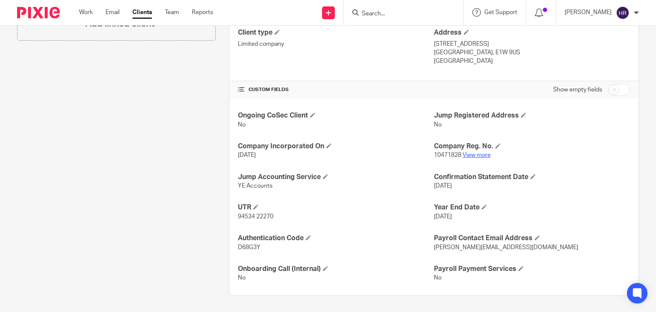
click at [470, 154] on link "View more" at bounding box center [476, 155] width 28 height 6
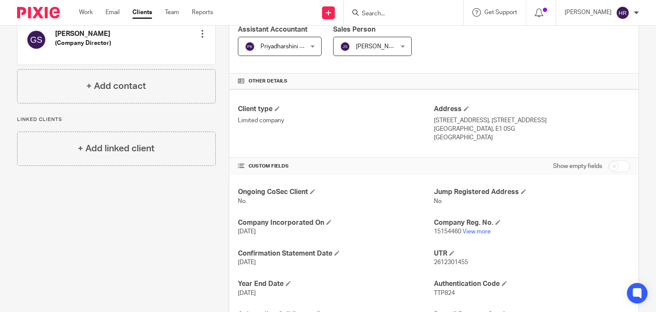
scroll to position [177, 0]
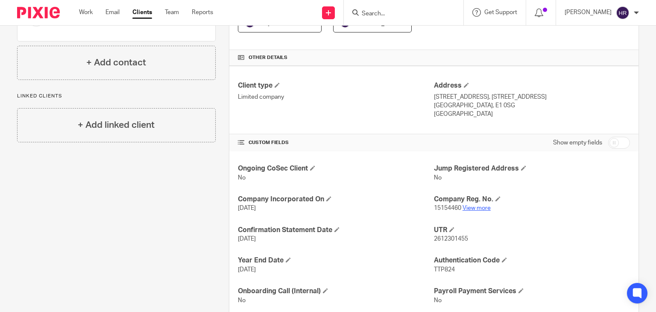
click at [474, 209] on link "View more" at bounding box center [476, 208] width 28 height 6
click at [398, 16] on input "Search" at bounding box center [399, 14] width 77 height 8
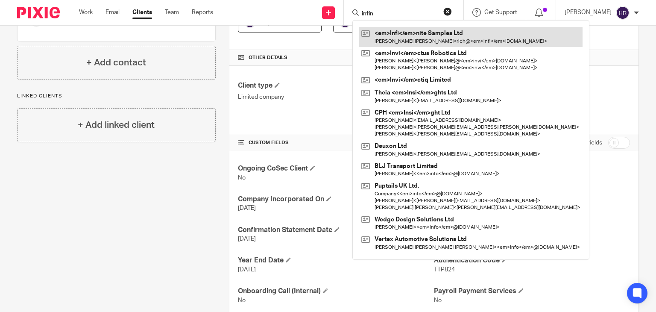
type input "infin"
click at [399, 33] on link at bounding box center [470, 37] width 223 height 20
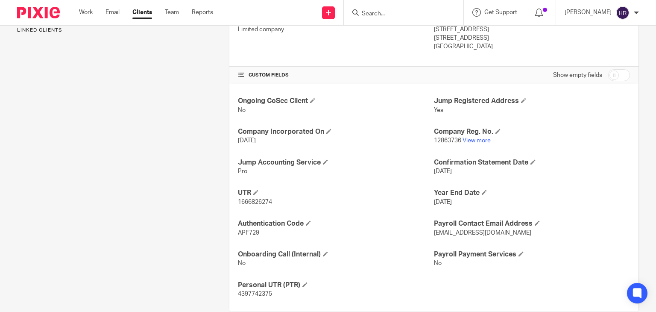
scroll to position [245, 0]
click at [467, 140] on link "View more" at bounding box center [476, 140] width 28 height 6
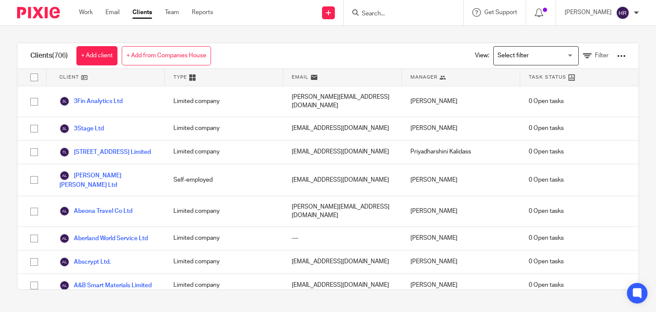
drag, startPoint x: 512, startPoint y: 69, endPoint x: 510, endPoint y: 60, distance: 8.6
click at [511, 68] on div "Clients (706) + Add client + Add from Companies House View: Loading... Filter C…" at bounding box center [327, 166] width 621 height 247
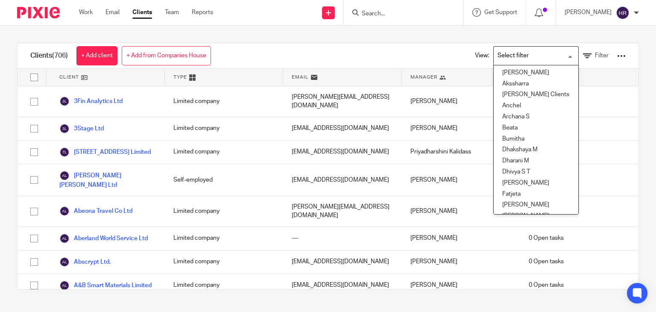
click at [510, 58] on input "Search for option" at bounding box center [533, 55] width 79 height 15
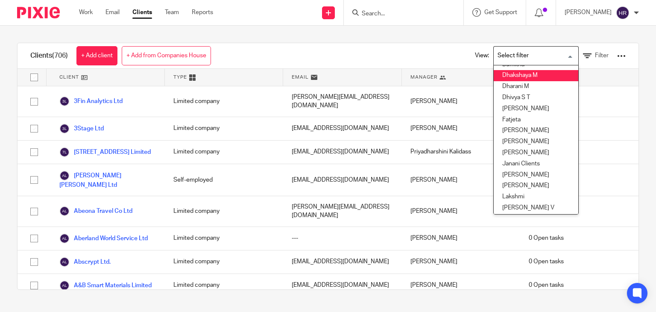
scroll to position [80, 0]
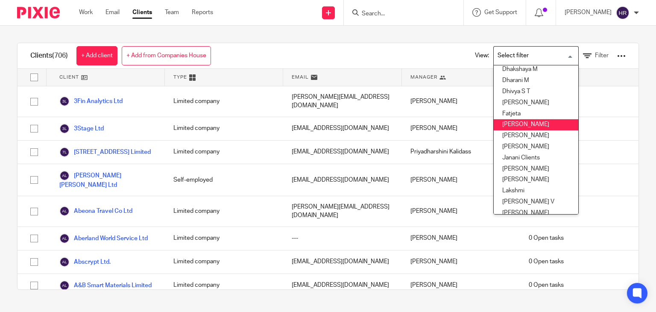
drag, startPoint x: 504, startPoint y: 127, endPoint x: 506, endPoint y: 133, distance: 6.3
click at [506, 133] on ul "Aishwarya Akssharra Alex Gabriel's Clients Anchel Archana S Beata Bumitha Dhaks…" at bounding box center [535, 139] width 85 height 149
click at [506, 133] on li "[PERSON_NAME]" at bounding box center [535, 135] width 85 height 11
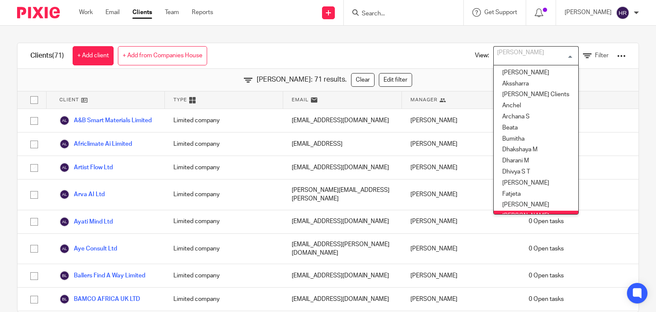
scroll to position [7, 0]
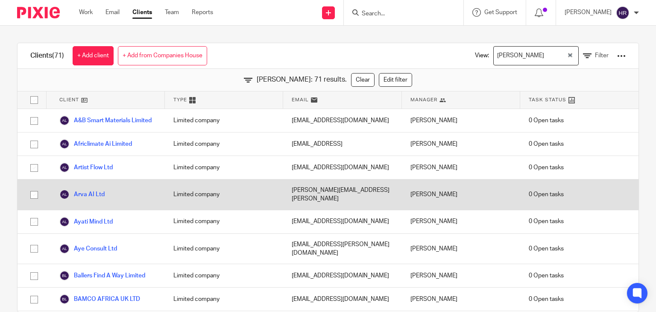
drag, startPoint x: 96, startPoint y: 224, endPoint x: 129, endPoint y: 209, distance: 36.9
click at [137, 193] on div "A&B Smart Materials Limited Limited company amaury@absmartmaterials.com Hely Pa…" at bounding box center [327, 210] width 621 height 203
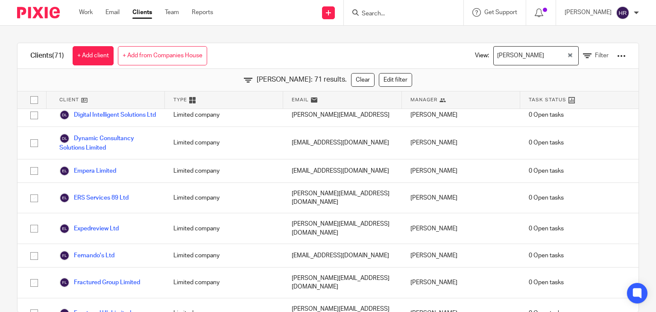
scroll to position [519, 0]
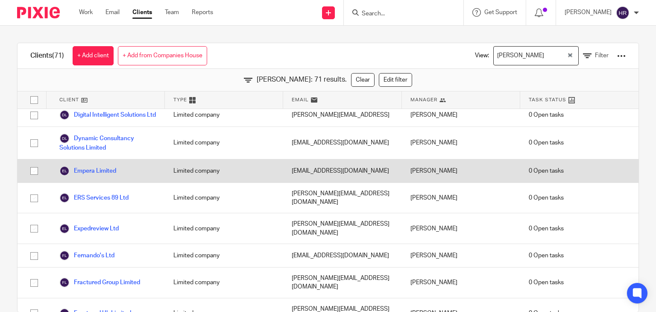
click at [587, 159] on div "0 Open tasks" at bounding box center [579, 170] width 118 height 23
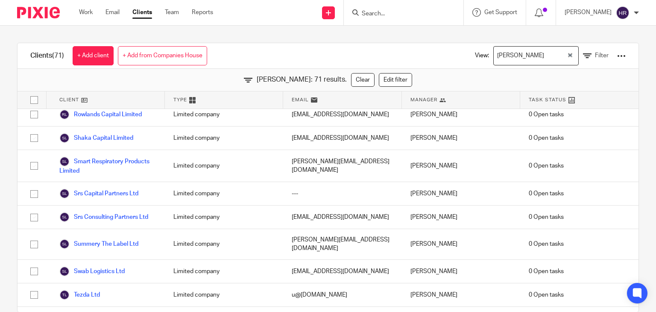
scroll to position [17, 0]
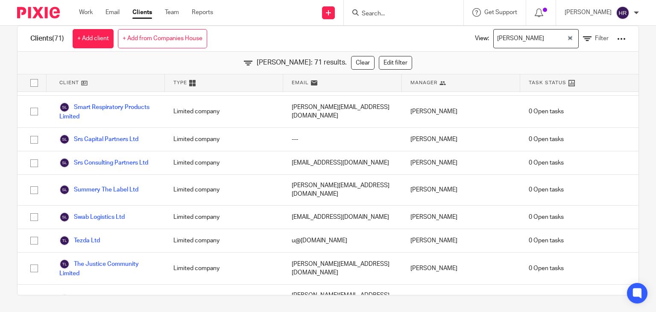
click at [376, 13] on input "Search" at bounding box center [399, 14] width 77 height 8
click at [378, 12] on input "Search" at bounding box center [399, 14] width 77 height 8
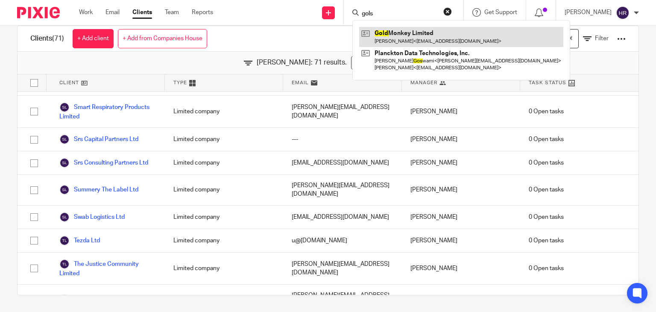
type input "gols"
click at [388, 31] on link at bounding box center [461, 37] width 204 height 20
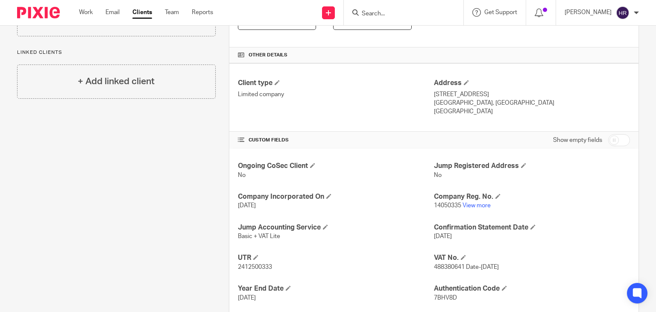
scroll to position [197, 0]
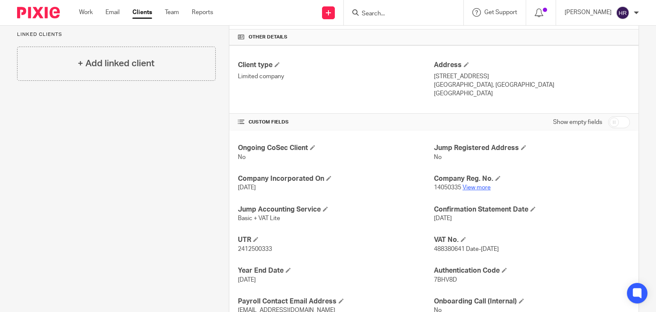
click at [465, 184] on link "View more" at bounding box center [476, 187] width 28 height 6
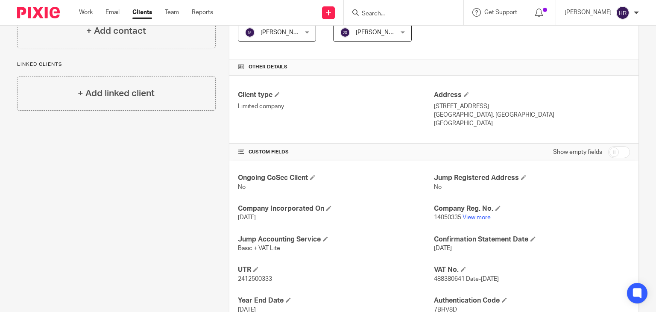
scroll to position [232, 0]
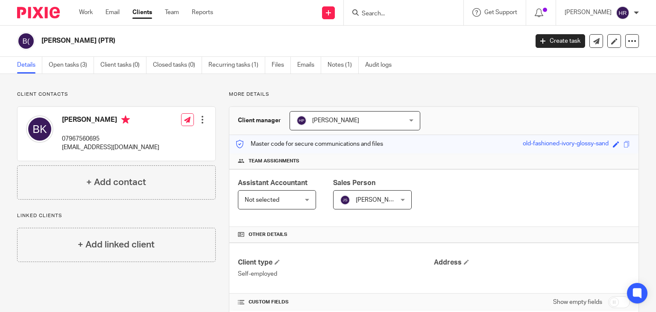
scroll to position [120, 0]
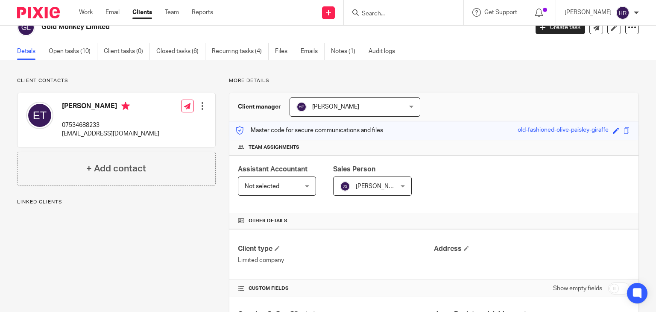
scroll to position [15, 0]
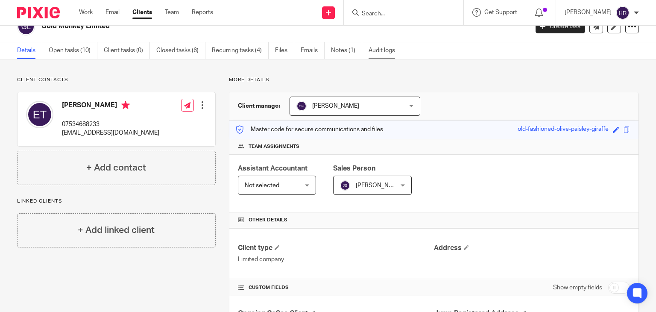
click at [400, 43] on link "Audit logs" at bounding box center [384, 50] width 33 height 17
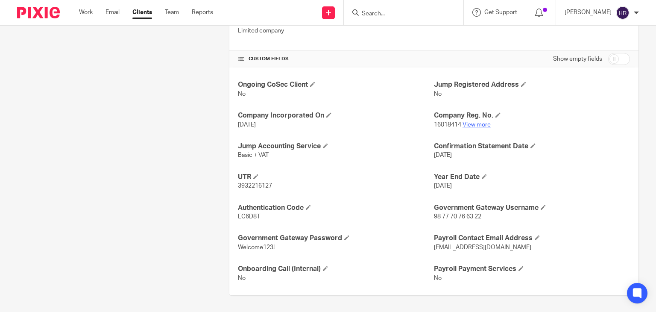
click at [466, 123] on link "View more" at bounding box center [476, 125] width 28 height 6
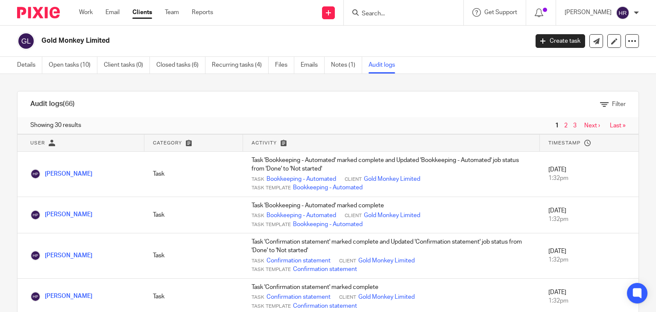
click at [391, 14] on input "Search" at bounding box center [399, 14] width 77 height 8
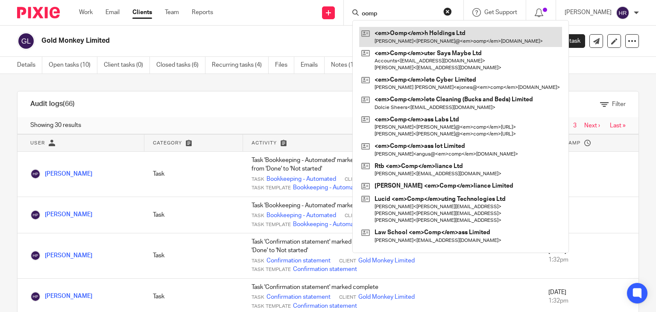
type input "oomp"
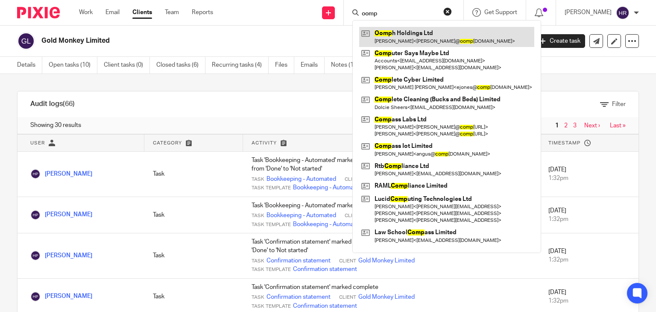
click at [391, 37] on link at bounding box center [446, 37] width 175 height 20
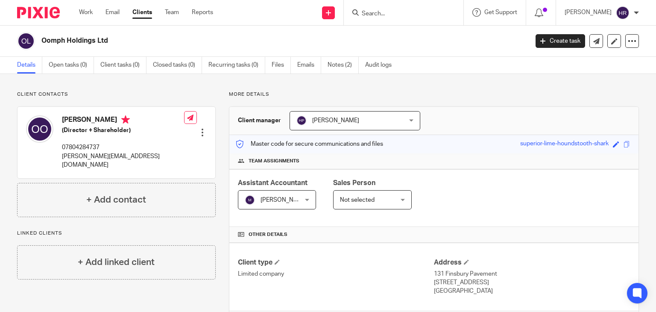
scroll to position [230, 0]
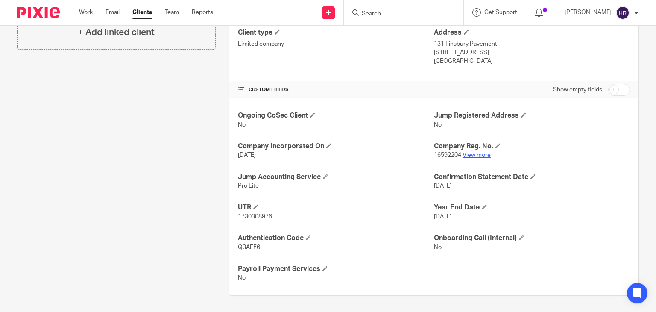
click at [484, 151] on div "Company Reg. No. 16592204 View more" at bounding box center [532, 151] width 196 height 18
click at [481, 153] on link "View more" at bounding box center [476, 155] width 28 height 6
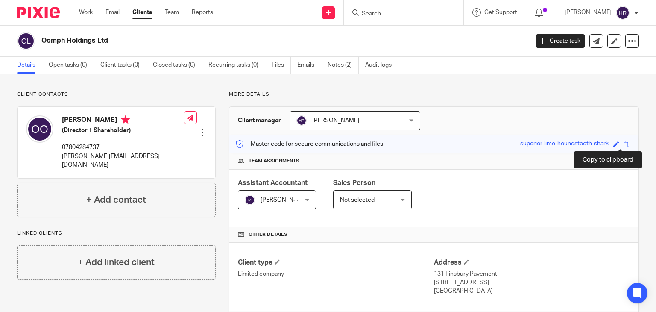
click at [623, 142] on span at bounding box center [626, 144] width 6 height 6
click at [31, 82] on div "Client contacts [PERSON_NAME] (Director + Shareholder) 07804284737 [PERSON_NAME…" at bounding box center [328, 308] width 656 height 468
click at [378, 16] on input "Search" at bounding box center [399, 14] width 77 height 8
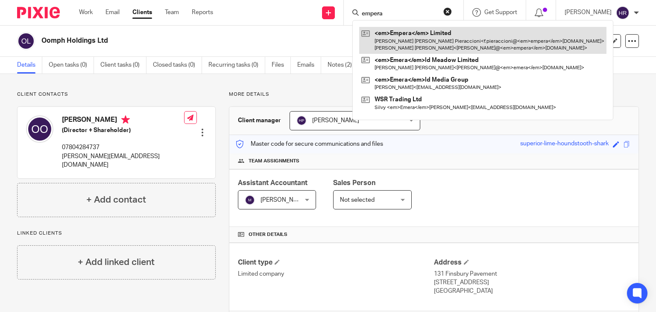
type input "empera"
click at [384, 42] on link at bounding box center [482, 40] width 247 height 26
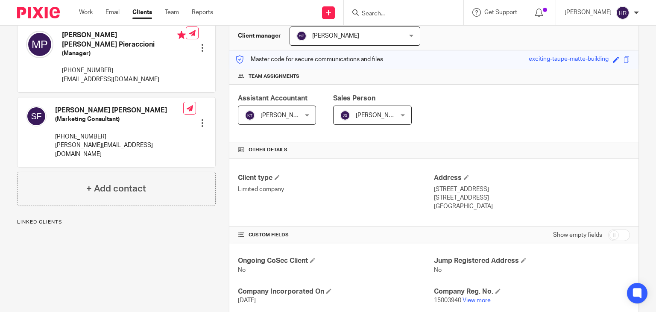
scroll to position [90, 0]
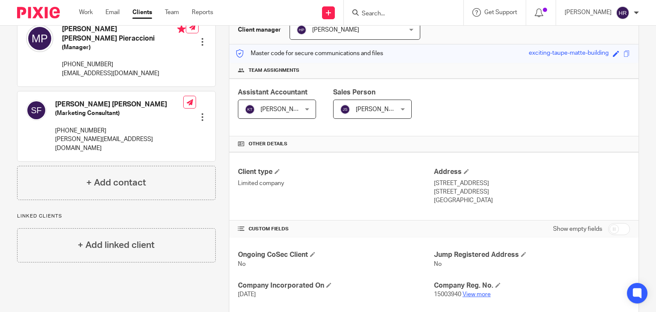
click at [471, 294] on link "View more" at bounding box center [476, 294] width 28 height 6
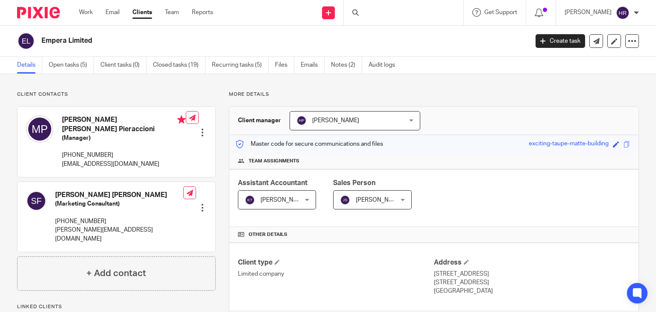
drag, startPoint x: 0, startPoint y: 0, endPoint x: 362, endPoint y: 12, distance: 361.7
click at [362, 12] on div at bounding box center [404, 12] width 120 height 25
click at [372, 12] on input "Search" at bounding box center [399, 14] width 77 height 8
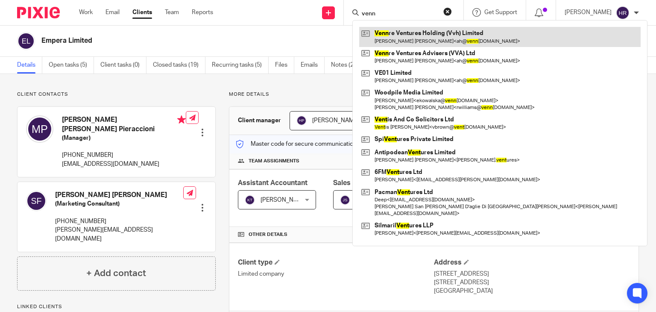
type input "venn"
click at [388, 36] on link at bounding box center [499, 37] width 281 height 20
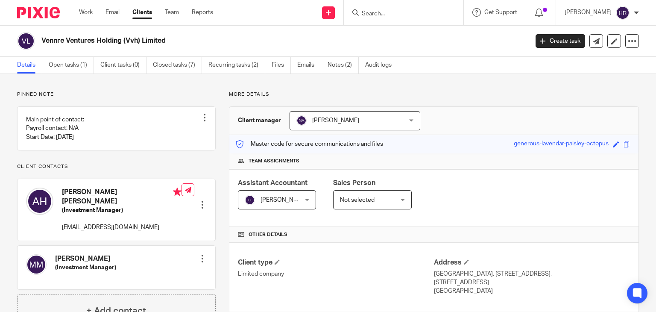
click at [370, 11] on input "Search" at bounding box center [399, 14] width 77 height 8
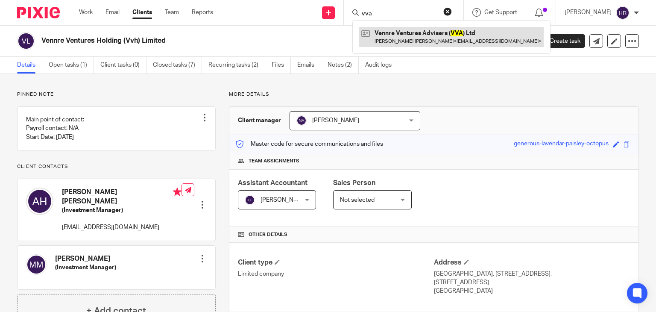
type input "vva"
click at [379, 44] on link at bounding box center [451, 37] width 184 height 20
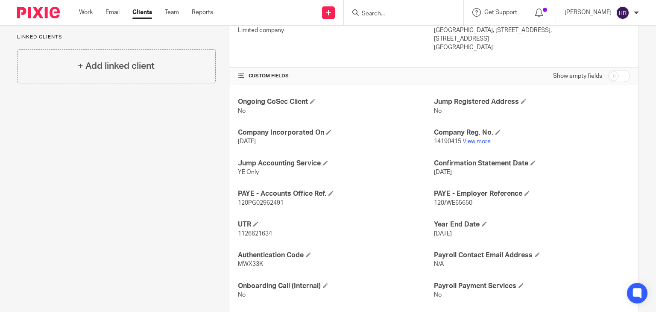
scroll to position [249, 0]
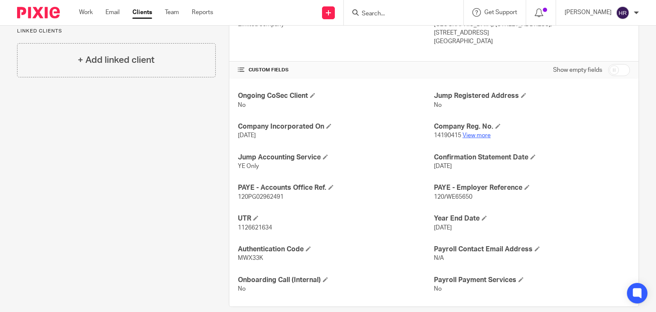
click at [464, 137] on p "14190415 View more" at bounding box center [532, 135] width 196 height 9
click at [464, 134] on link "View more" at bounding box center [476, 135] width 28 height 6
click at [475, 134] on link "View more" at bounding box center [476, 135] width 28 height 6
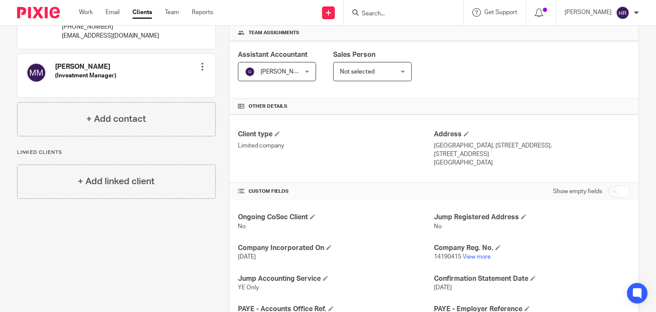
scroll to position [260, 0]
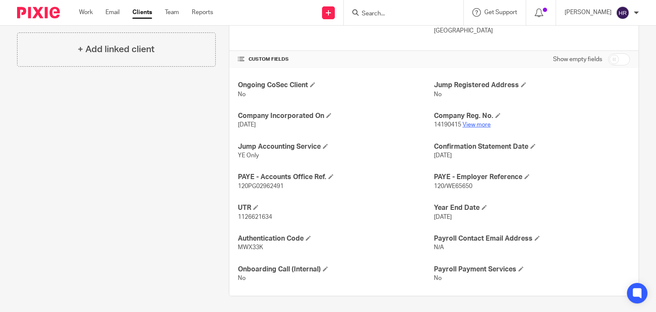
click at [481, 124] on link "View more" at bounding box center [476, 125] width 28 height 6
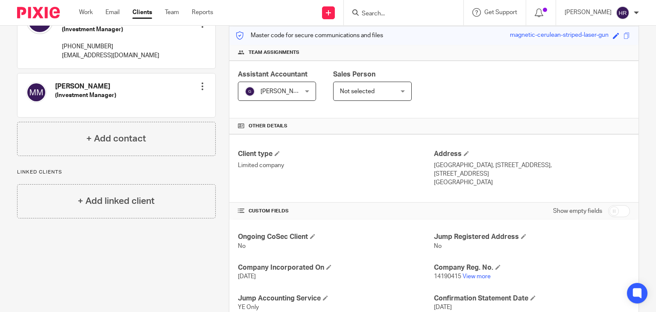
scroll to position [109, 0]
click at [472, 274] on link "View more" at bounding box center [476, 275] width 28 height 6
